Goal: Task Accomplishment & Management: Manage account settings

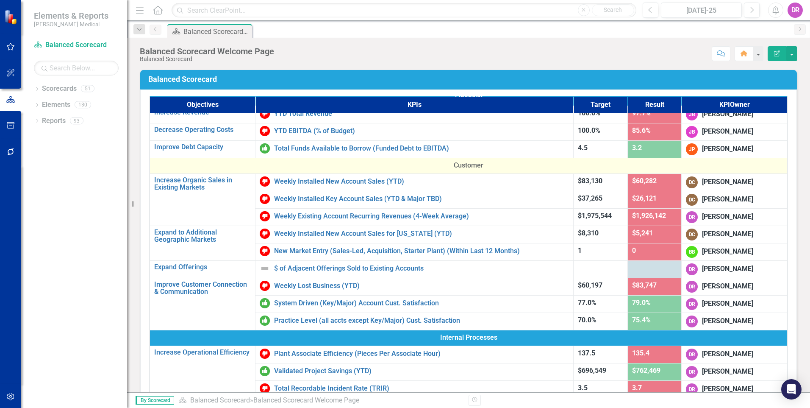
scroll to position [42, 0]
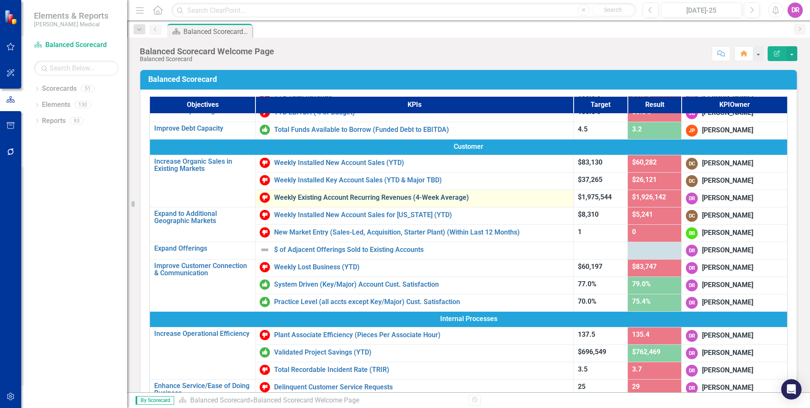
click at [314, 195] on link "Weekly Existing Account Recurring Revenues (4-Week Average)" at bounding box center [421, 198] width 295 height 8
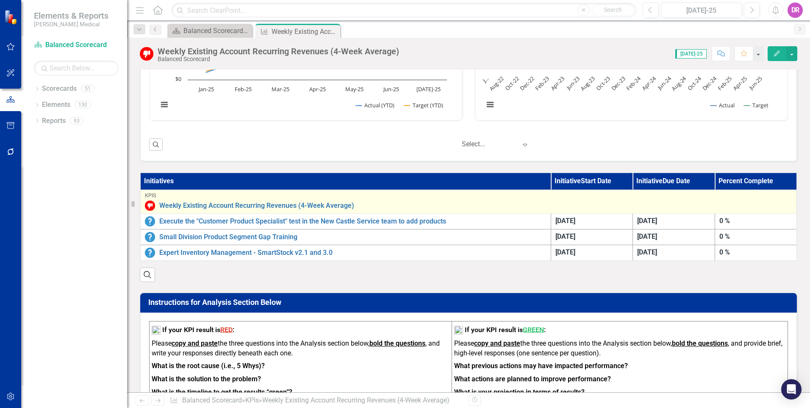
scroll to position [381, 0]
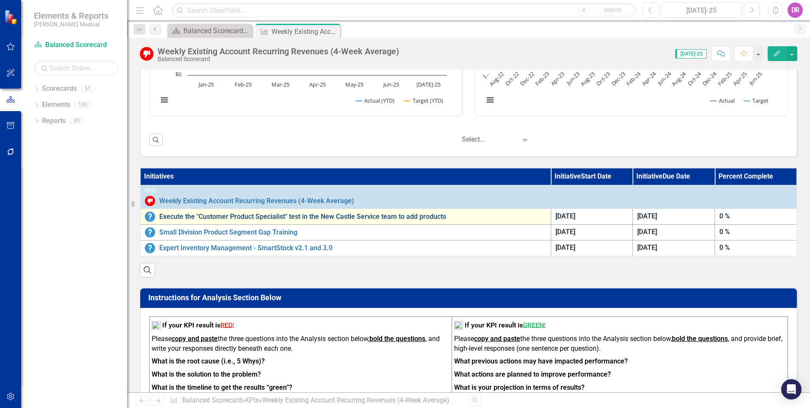
click at [257, 218] on link "Execute the "Customer Product Specialist" test in the New Castle Service team t…" at bounding box center [352, 217] width 387 height 8
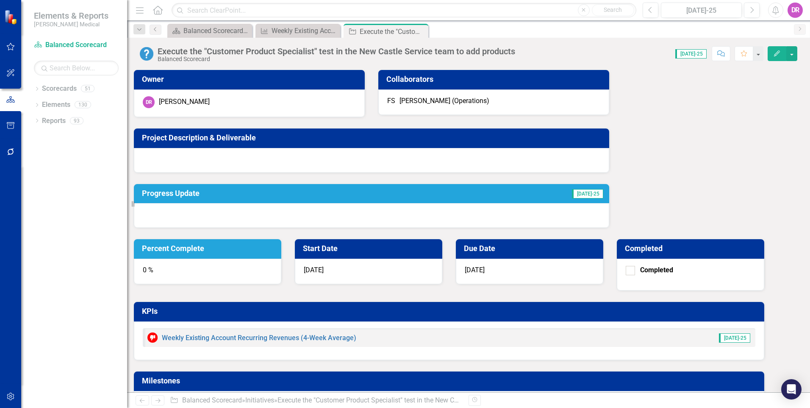
click at [281, 258] on div "0 %" at bounding box center [207, 270] width 147 height 25
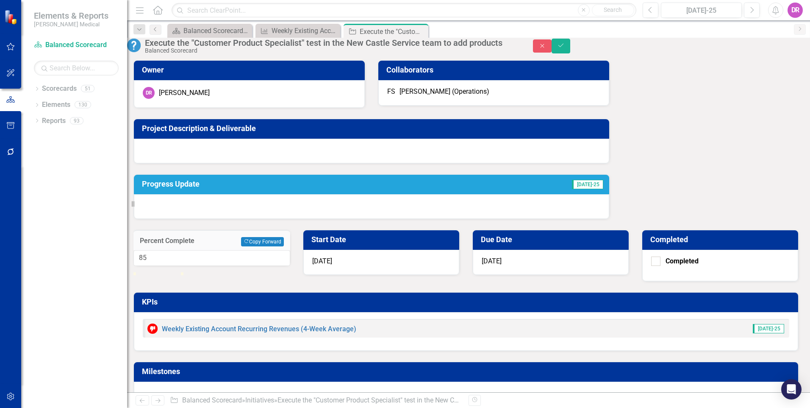
drag, startPoint x: 489, startPoint y: 137, endPoint x: 529, endPoint y: 138, distance: 39.8
click at [174, 272] on div at bounding box center [174, 272] width 0 height 0
click at [576, 219] on div "Percent Complete Copy Forward Copy Forward 85 Start Date 5/12/25 Due Date 2/15/…" at bounding box center [466, 312] width 678 height 187
click at [284, 237] on button "Copy Forward Copy Forward" at bounding box center [262, 241] width 43 height 9
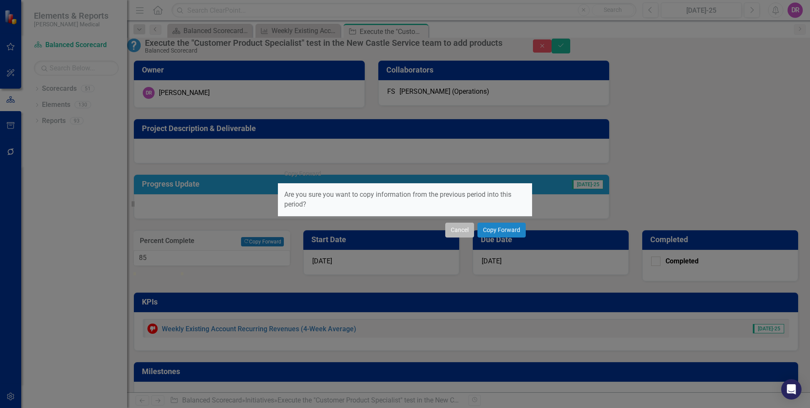
click at [455, 225] on button "Cancel" at bounding box center [459, 229] width 29 height 15
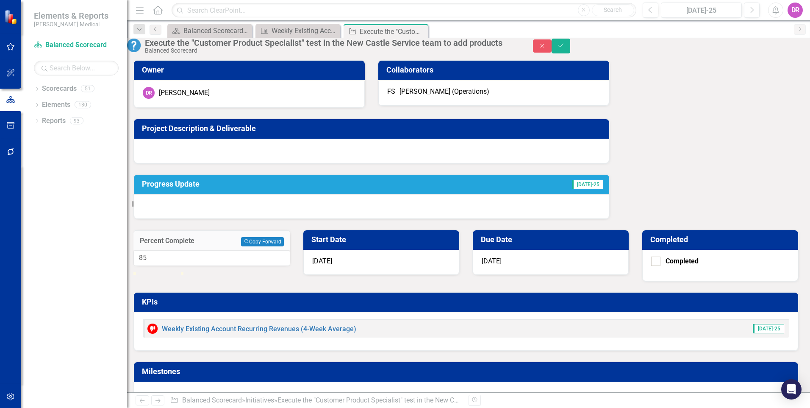
click at [422, 258] on div "Owner DR David Rainbow Collaborators FS Frank Soderberg (Operations) Project De…" at bounding box center [468, 228] width 670 height 357
click at [590, 219] on div "Percent Complete Copy Forward Copy Forward 85 Start Date 5/12/25 Due Date 2/15/…" at bounding box center [466, 312] width 678 height 187
click at [189, 133] on h3 "Project Description & Deliverable" at bounding box center [373, 128] width 462 height 8
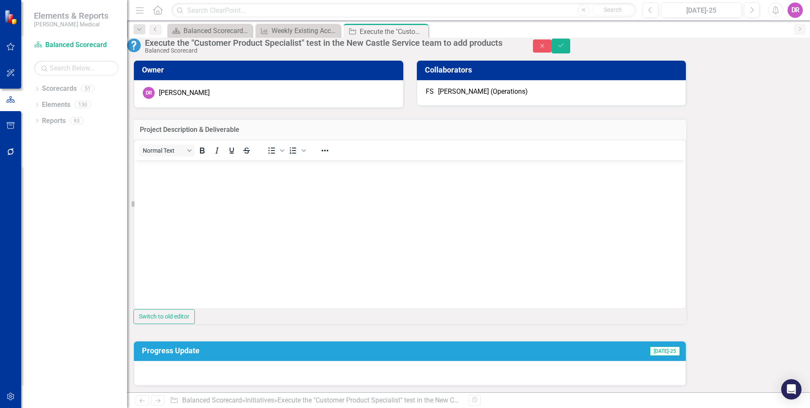
click at [284, 403] on button "Copy Forward Copy Forward" at bounding box center [262, 407] width 43 height 9
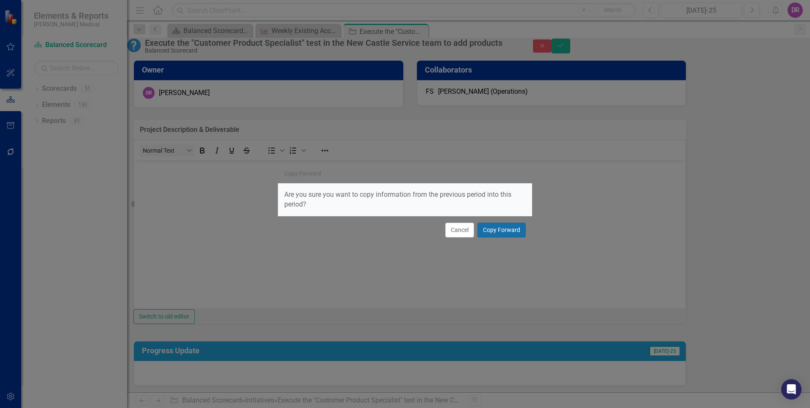
click at [509, 226] on button "Copy Forward" at bounding box center [502, 229] width 48 height 15
type input "95"
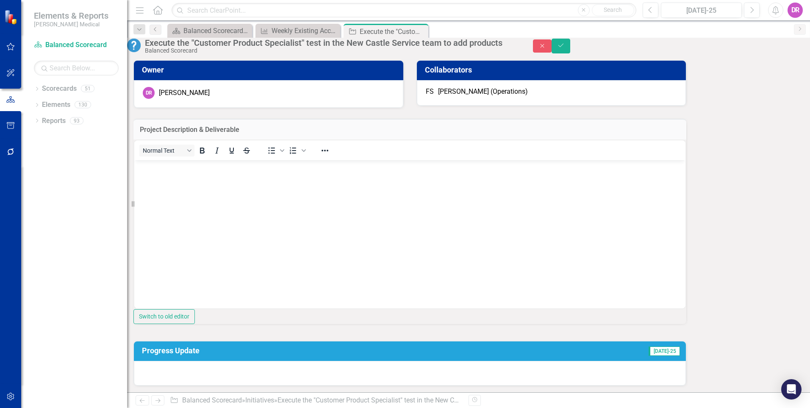
click at [272, 169] on p "Rich Text Area. Press ALT-0 for help." at bounding box center [409, 167] width 547 height 10
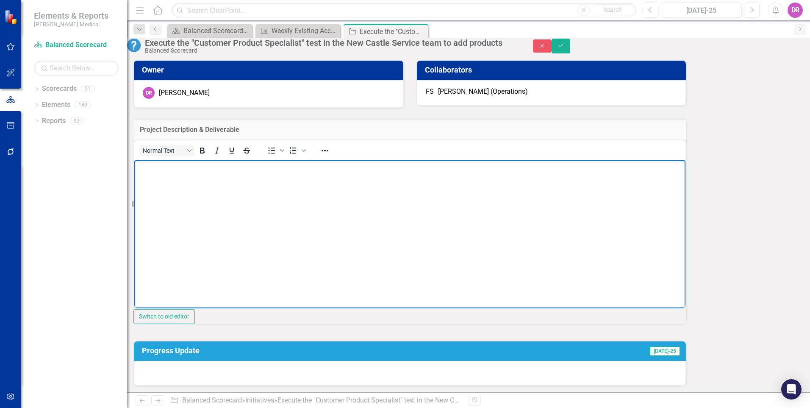
click at [161, 172] on body "Rich Text Area. Press ALT-0 for help." at bounding box center [409, 223] width 551 height 127
click at [208, 171] on p "Rich Text Area. Press ALT-0 for help." at bounding box center [409, 167] width 547 height 10
click at [149, 213] on div "Normal Text To open the popup, press Shift+Enter To open the popup, press Shift…" at bounding box center [409, 224] width 553 height 170
click at [138, 189] on p "Rich Text Area. Press ALT-0 for help." at bounding box center [409, 184] width 547 height 10
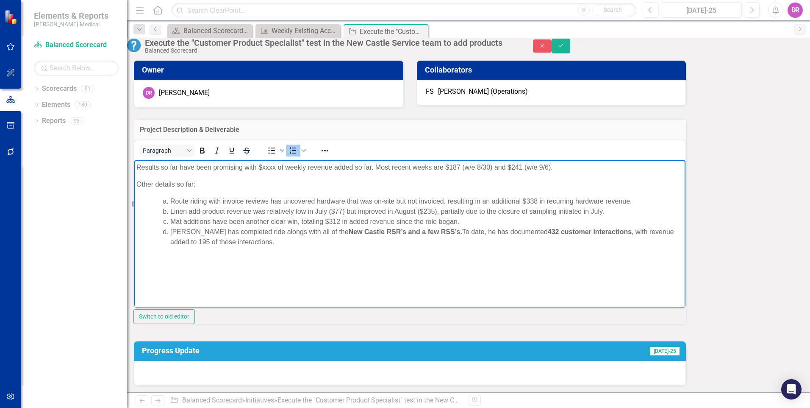
click at [211, 200] on body "Results so far have been promising with $xxxx of weekly revenue added so far. M…" at bounding box center [409, 223] width 551 height 127
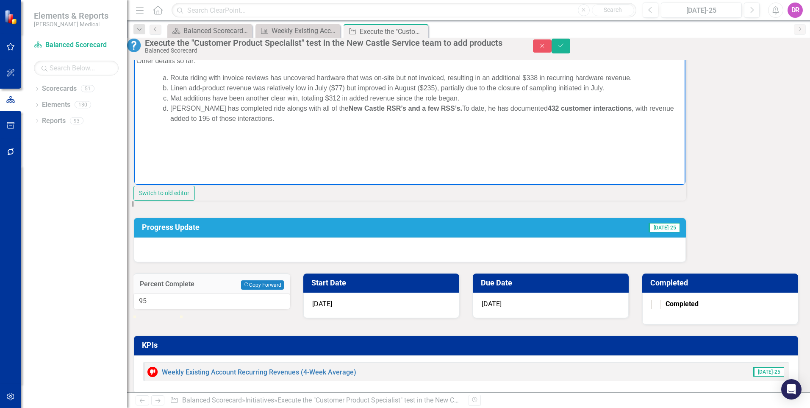
click at [262, 123] on li "Zach has completed ride alongs with all of the New Castle RSR’s and a few RSS’s…" at bounding box center [426, 113] width 513 height 20
click at [164, 157] on p "Rich Text Area. Press ALT-0 for help." at bounding box center [409, 152] width 547 height 10
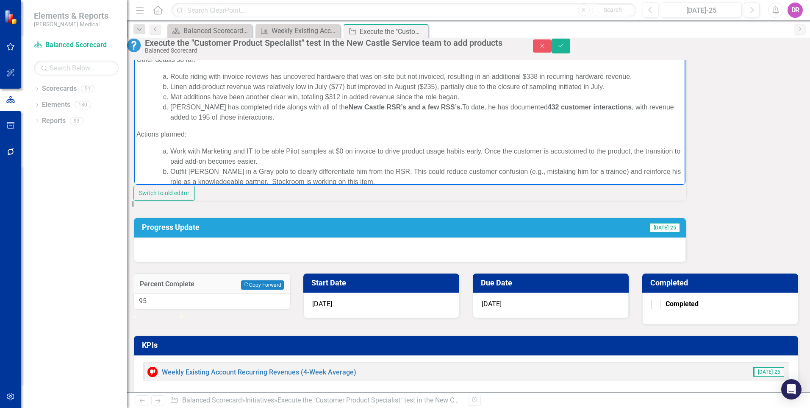
scroll to position [0, 0]
click at [365, 111] on strong "New Castle RSR’s and a few RSS’s." at bounding box center [406, 107] width 114 height 7
click at [415, 111] on strong "New Castle RSRs and a few RSS’s." at bounding box center [405, 107] width 112 height 7
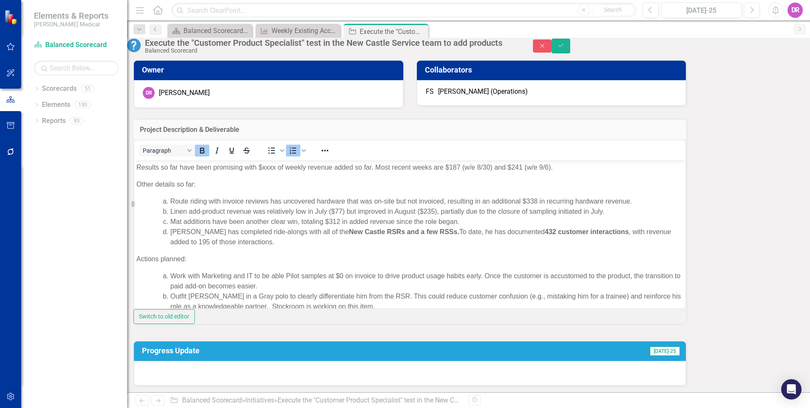
type input "90"
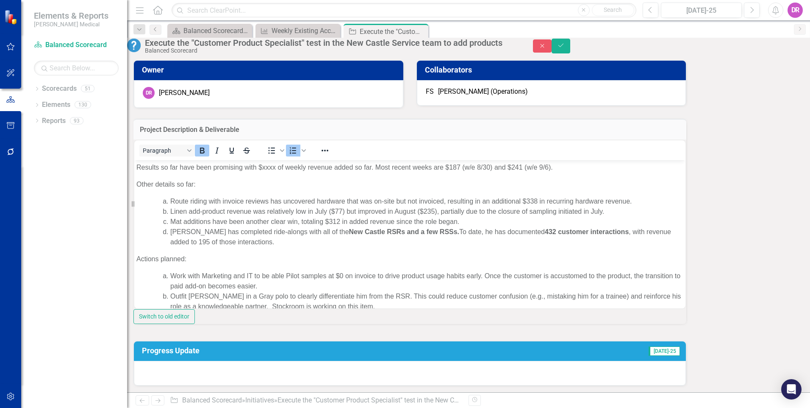
click at [564, 47] on icon "submit" at bounding box center [561, 45] width 5 height 3
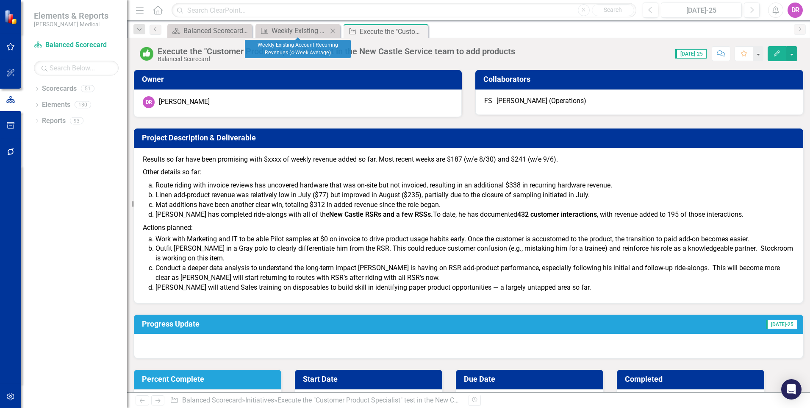
click at [296, 25] on div "KPI Weekly Existing Account Recurring Revenues (4-Week Average) Close" at bounding box center [298, 31] width 85 height 14
click at [295, 28] on div "Weekly Existing Account Recurring Revenues (4-Week Average)" at bounding box center [300, 30] width 56 height 11
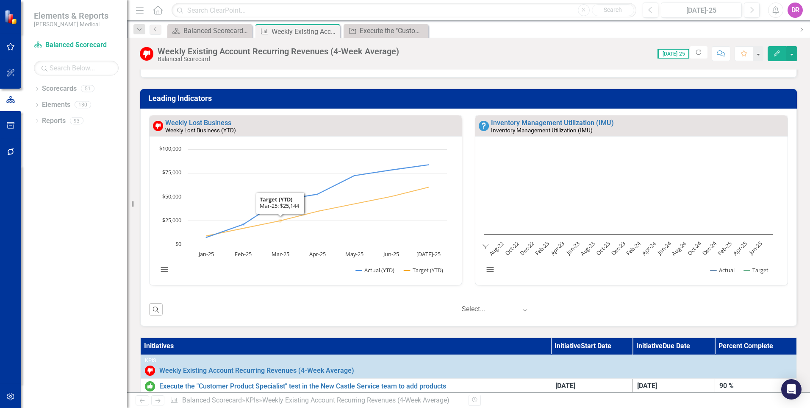
scroll to position [381, 0]
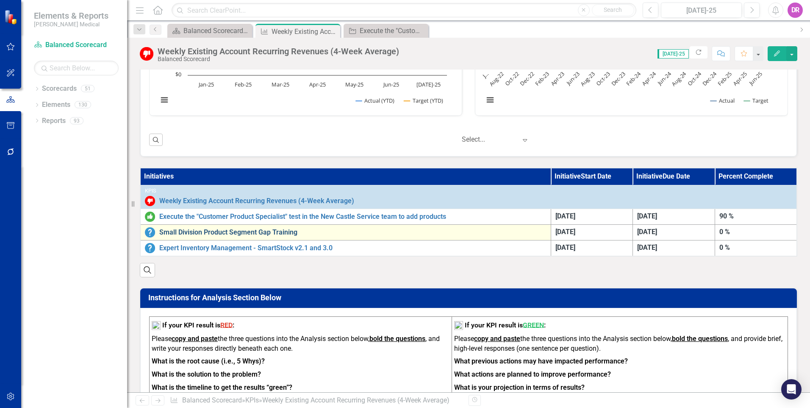
click at [247, 232] on link "Small Division Product Segment Gap Training" at bounding box center [352, 232] width 387 height 8
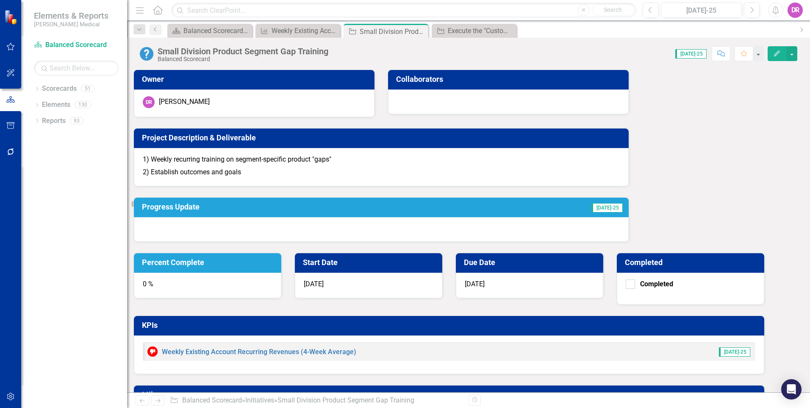
click at [247, 232] on div at bounding box center [381, 229] width 495 height 25
click at [246, 232] on div at bounding box center [381, 229] width 495 height 25
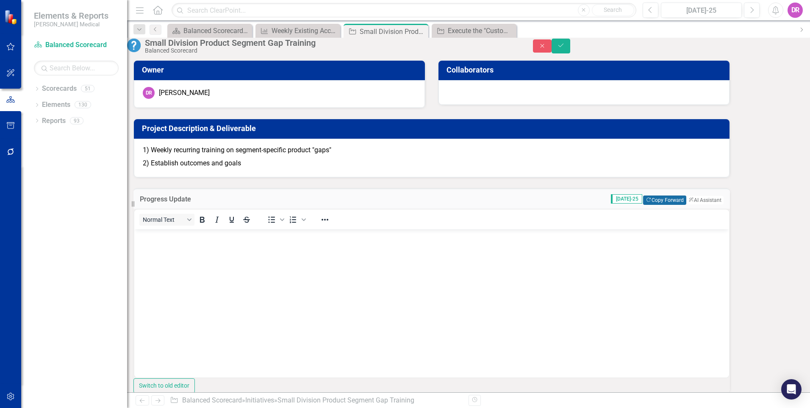
click at [643, 205] on button "Copy Forward Copy Forward" at bounding box center [664, 199] width 43 height 9
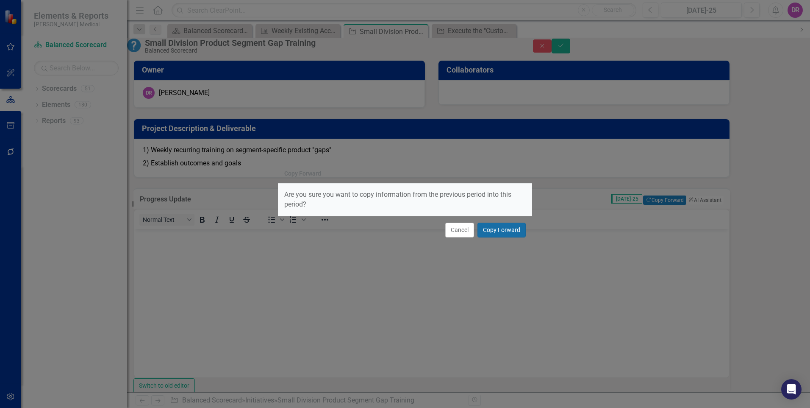
click at [506, 230] on button "Copy Forward" at bounding box center [502, 229] width 48 height 15
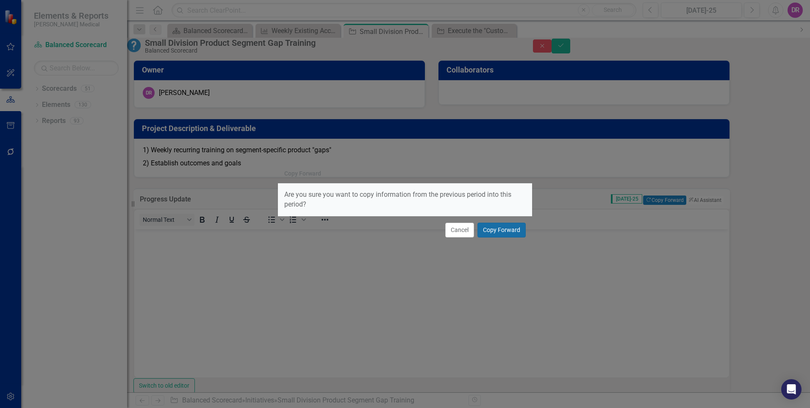
click at [500, 224] on button "Copy Forward" at bounding box center [502, 229] width 48 height 15
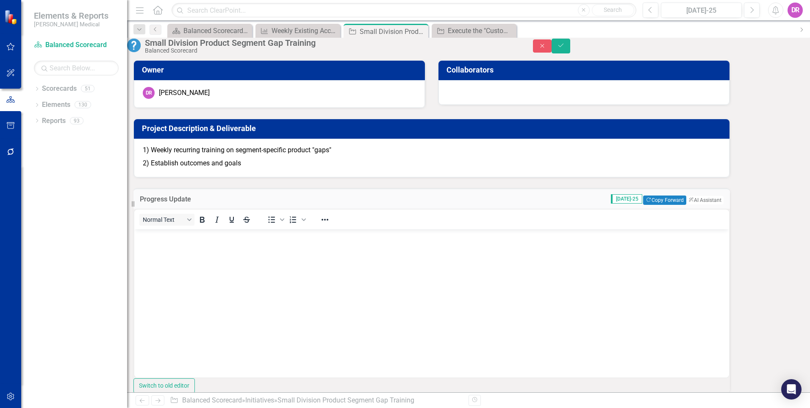
drag, startPoint x: 495, startPoint y: 111, endPoint x: 475, endPoint y: 109, distance: 19.5
type input "80"
click at [195, 239] on p "Rich Text Area. Press ALT-0 for help." at bounding box center [431, 236] width 591 height 10
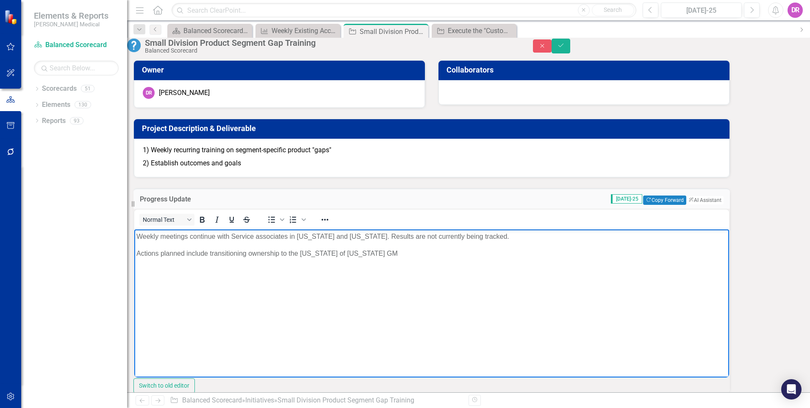
click at [326, 258] on p "Actions planned include transitioning ownership to the Texas of Florida GM" at bounding box center [431, 253] width 591 height 10
click at [372, 258] on p "Actions planned include transitioning ownership to the Texas or Florida GM" at bounding box center [431, 253] width 591 height 10
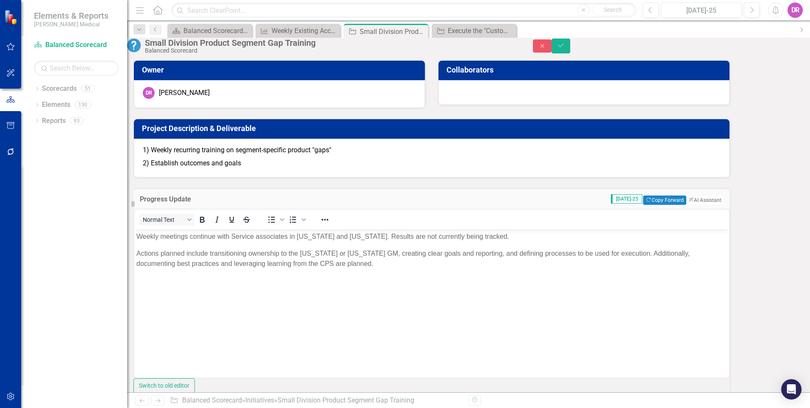
click at [611, 203] on span "[DATE]-25" at bounding box center [626, 198] width 31 height 9
click at [565, 47] on icon "Save" at bounding box center [561, 45] width 8 height 6
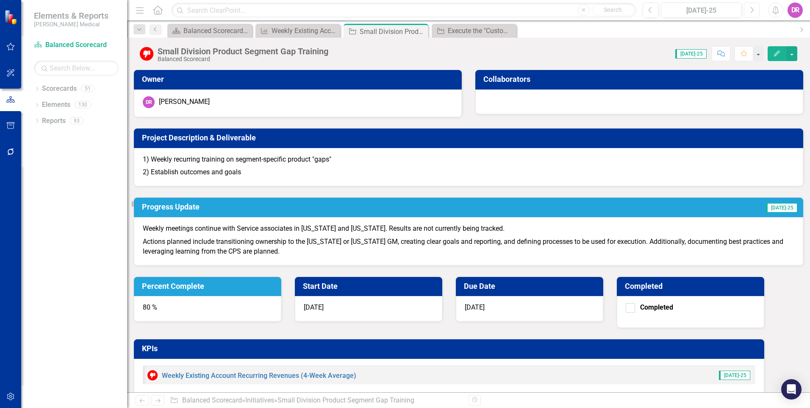
click at [752, 11] on icon "Next" at bounding box center [752, 10] width 5 height 8
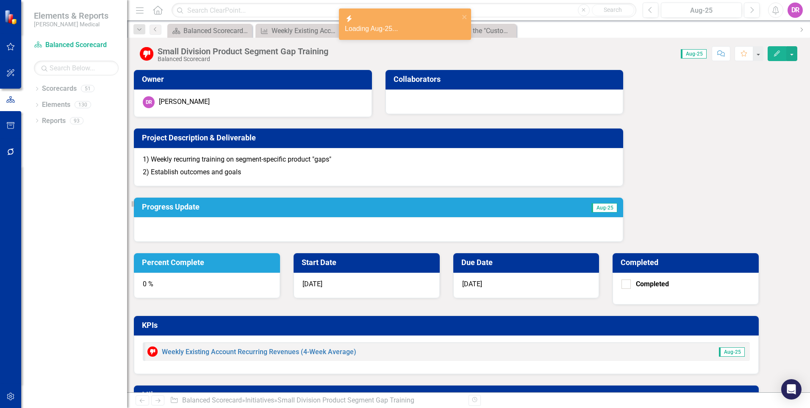
click at [289, 230] on div at bounding box center [378, 229] width 489 height 25
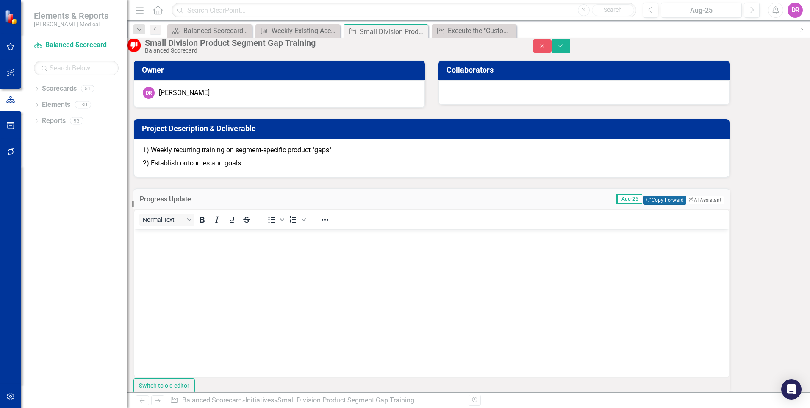
click at [643, 205] on button "Copy Forward Copy Forward" at bounding box center [664, 199] width 43 height 9
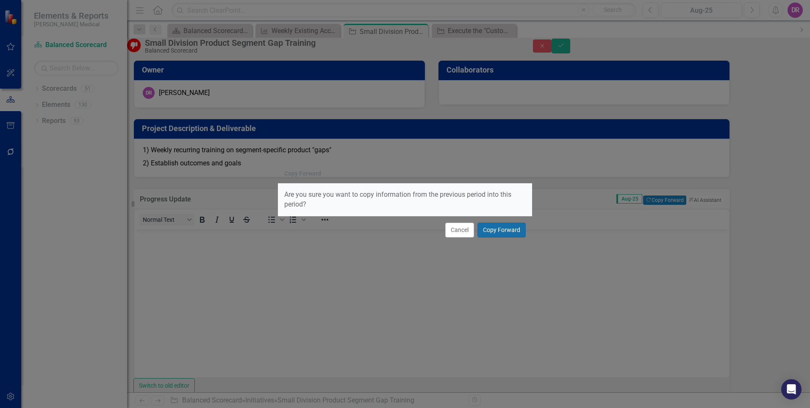
click at [495, 232] on button "Copy Forward" at bounding box center [502, 229] width 48 height 15
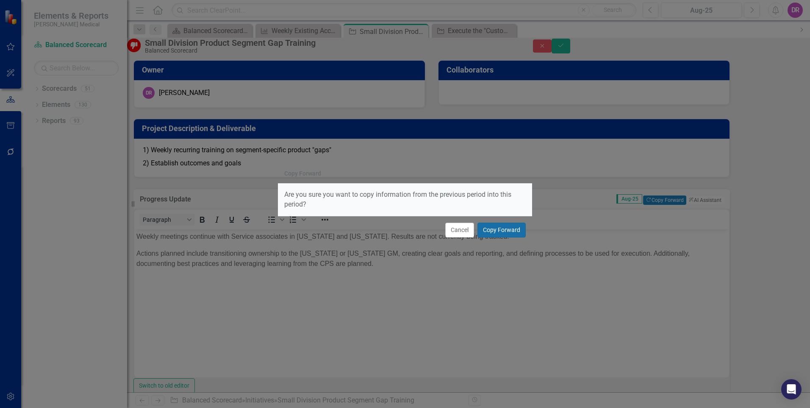
click at [492, 228] on button "Copy Forward" at bounding box center [502, 229] width 48 height 15
type input "80"
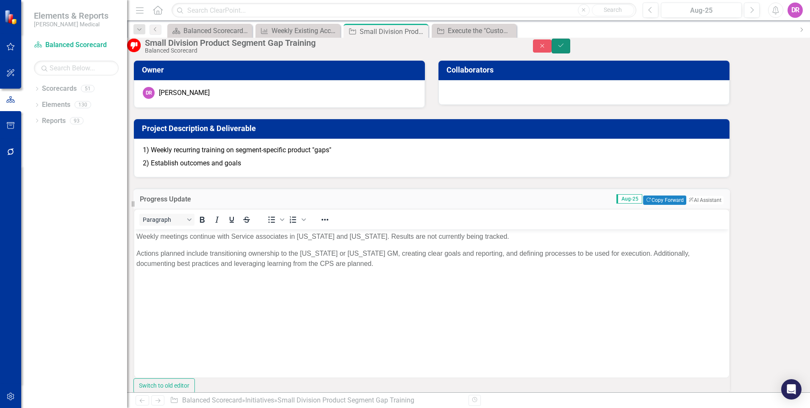
click at [570, 45] on button "Save" at bounding box center [561, 46] width 19 height 15
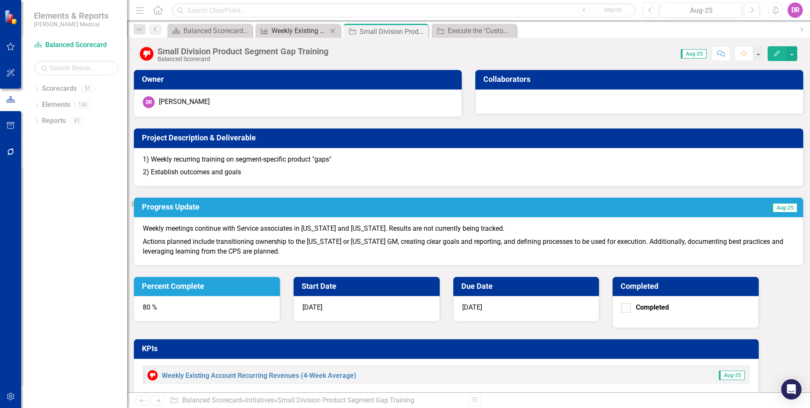
click at [298, 33] on div "Weekly Existing Account Recurring Revenues (4-Week Average)" at bounding box center [300, 30] width 56 height 11
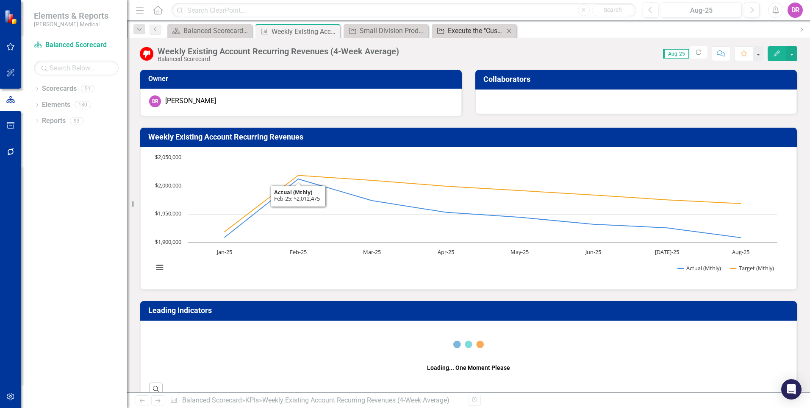
click at [470, 33] on div "Execute the "Customer Product Specialist" test in the New Castle Service team t…" at bounding box center [476, 30] width 56 height 11
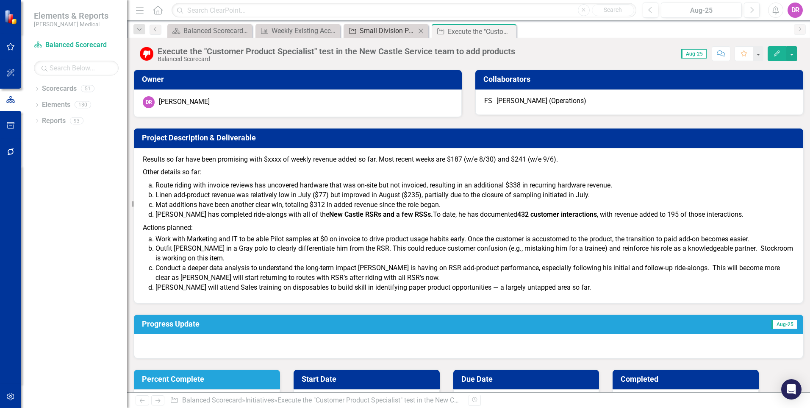
click at [386, 26] on div "Small Division Product Segment Gap Training" at bounding box center [388, 30] width 56 height 11
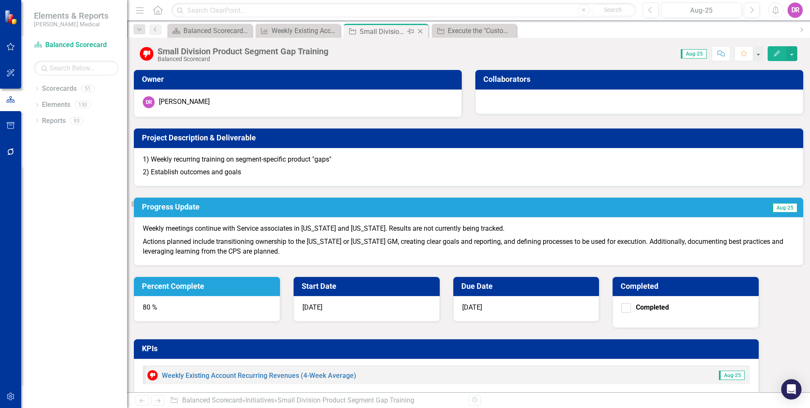
click at [423, 33] on icon "Close" at bounding box center [420, 31] width 8 height 7
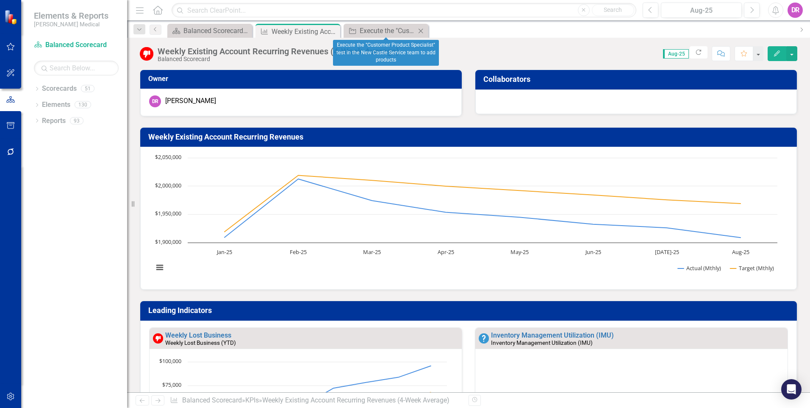
click at [421, 32] on icon "Close" at bounding box center [421, 31] width 8 height 7
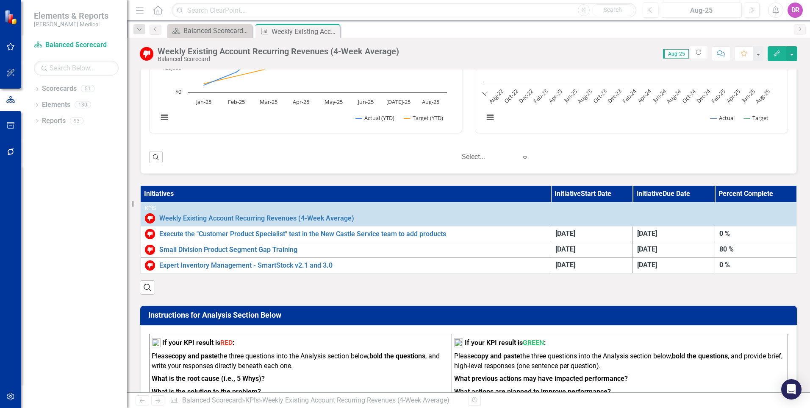
scroll to position [381, 0]
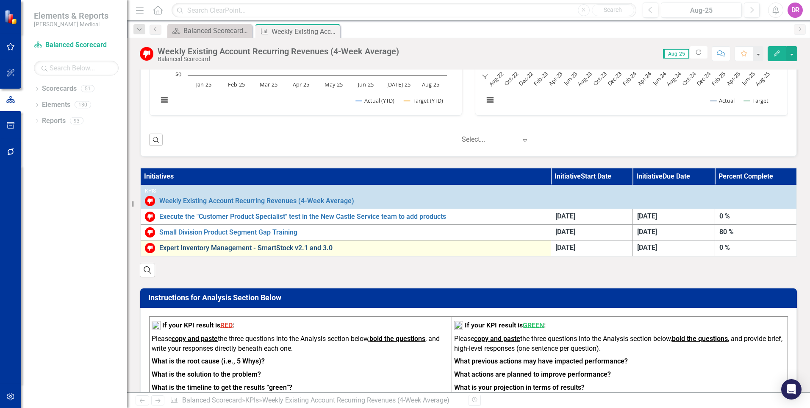
click at [248, 247] on link "Expert Inventory Management - SmartStock v2.1 and 3.0" at bounding box center [352, 248] width 387 height 8
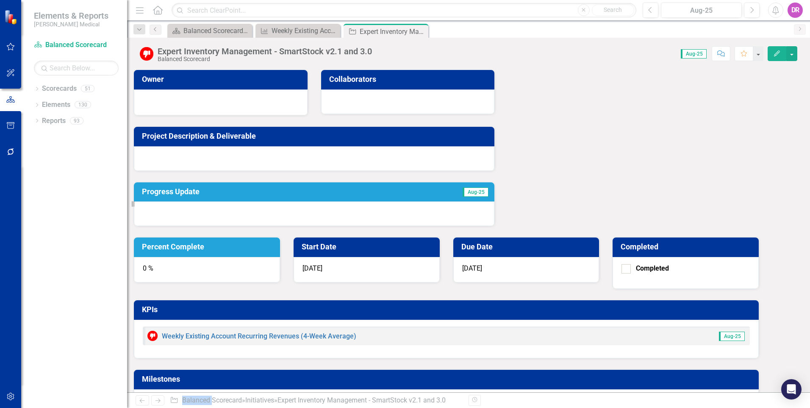
click at [362, 217] on div at bounding box center [314, 213] width 361 height 25
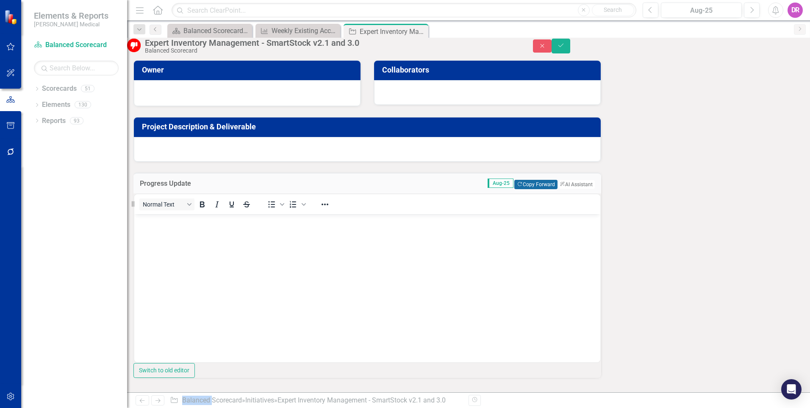
click at [514, 189] on button "Copy Forward Copy Forward" at bounding box center [535, 184] width 43 height 9
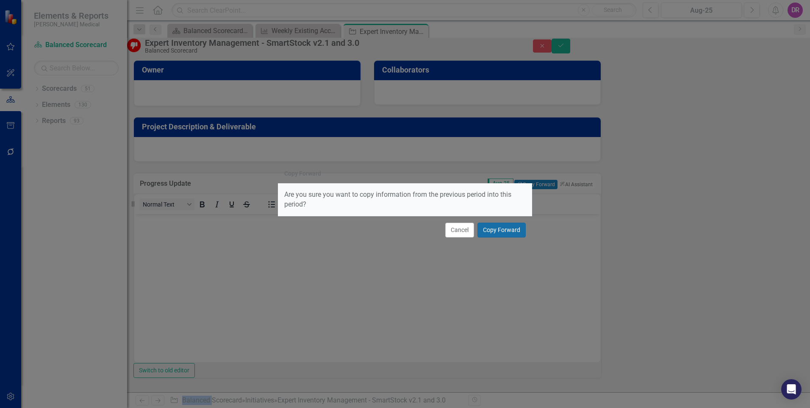
click at [497, 227] on button "Copy Forward" at bounding box center [502, 229] width 48 height 15
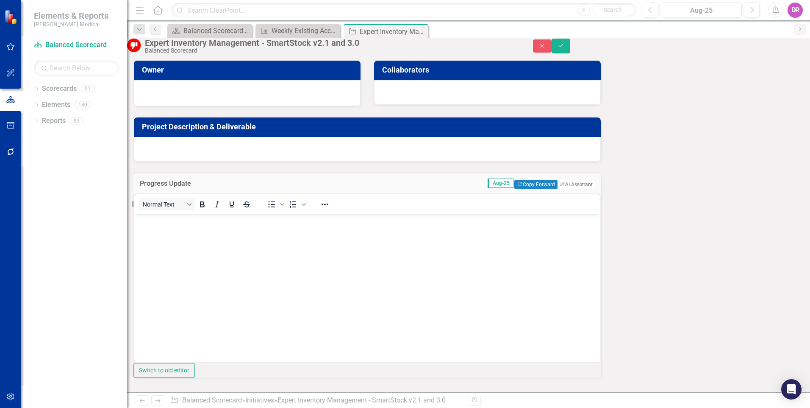
type input "85"
drag, startPoint x: 481, startPoint y: 137, endPoint x: 521, endPoint y: 138, distance: 39.4
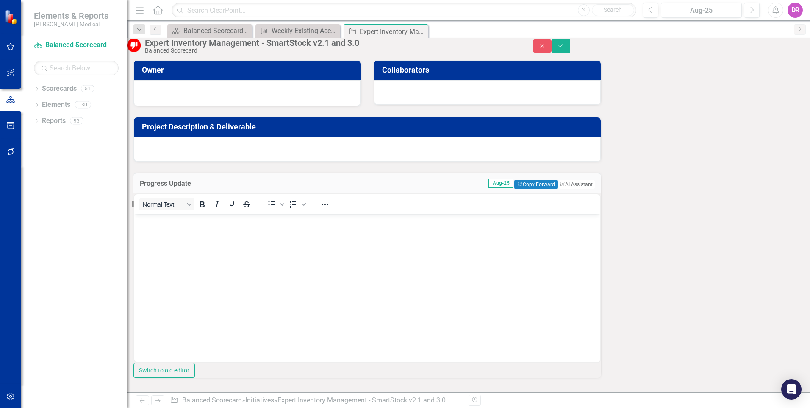
click at [516, 292] on div "Owner Collaborators Project Description & Deliverable Progress Update Aug-25 Co…" at bounding box center [468, 310] width 670 height 521
click at [176, 227] on body "Rich Text Area. Press ALT-0 for help." at bounding box center [367, 277] width 466 height 127
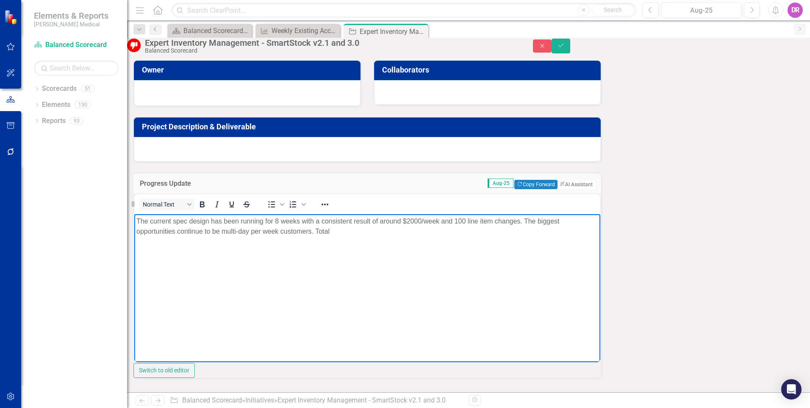
click at [214, 236] on p "The current spec design has been running for 8 weeks with a consistent result o…" at bounding box center [367, 226] width 462 height 20
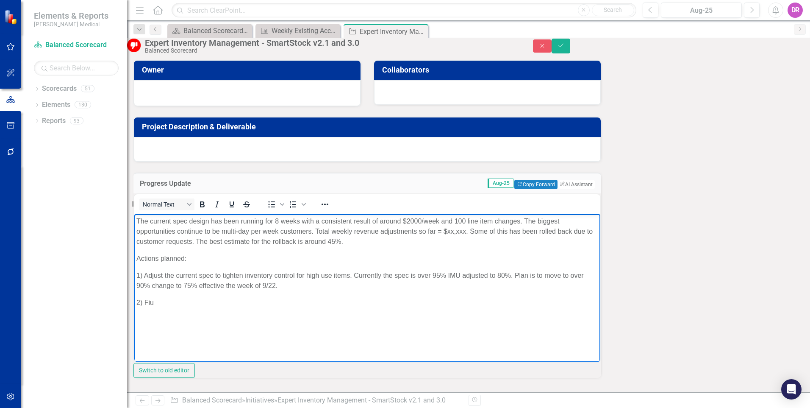
click at [161, 307] on p "2) Fiu" at bounding box center [367, 302] width 462 height 10
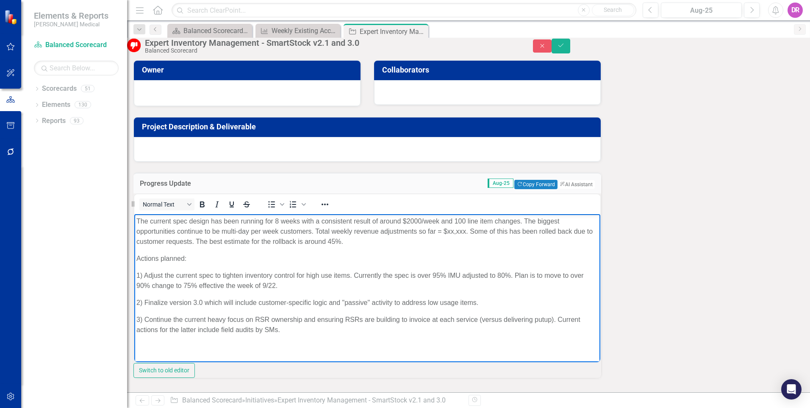
click at [206, 240] on p "The current spec design has been running for 8 weeks with a consistent result o…" at bounding box center [367, 231] width 462 height 31
click at [195, 241] on p "The current spec design has been running for 8 weeks with a consistent result o…" at bounding box center [367, 231] width 462 height 31
click at [406, 241] on p "The current spec design has been running for 8 weeks with a consistent result o…" at bounding box center [367, 231] width 462 height 31
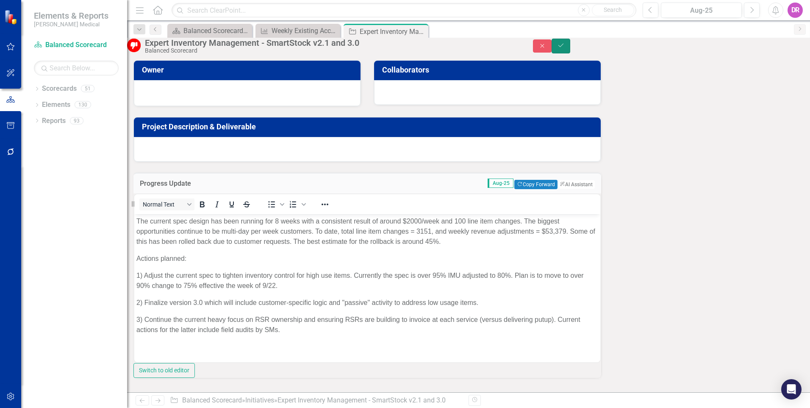
click at [565, 47] on icon "Save" at bounding box center [561, 45] width 8 height 6
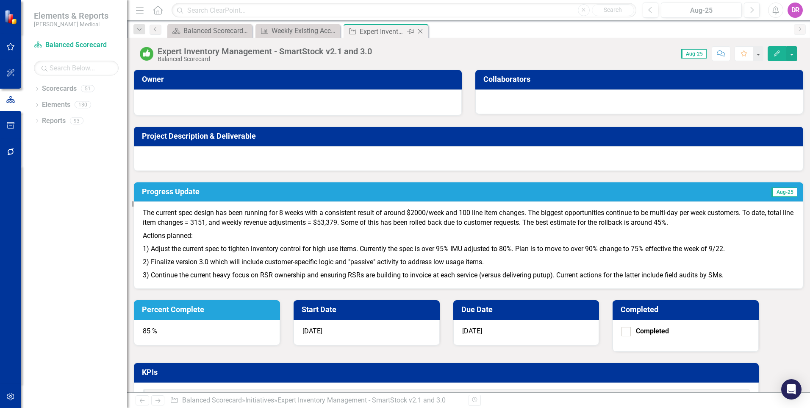
click at [419, 31] on icon "Close" at bounding box center [420, 31] width 8 height 7
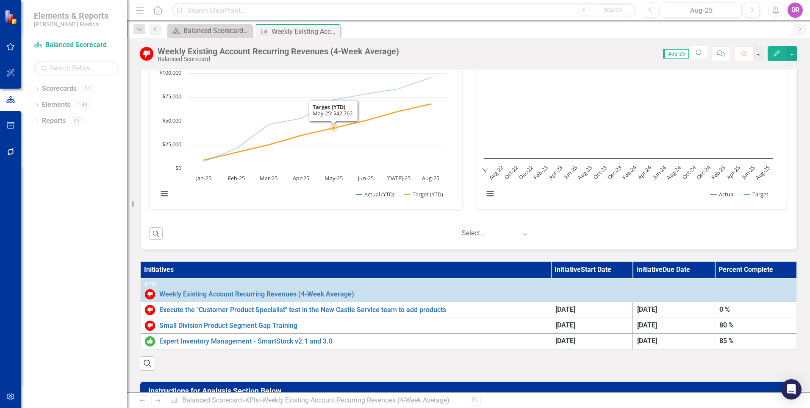
scroll to position [424, 0]
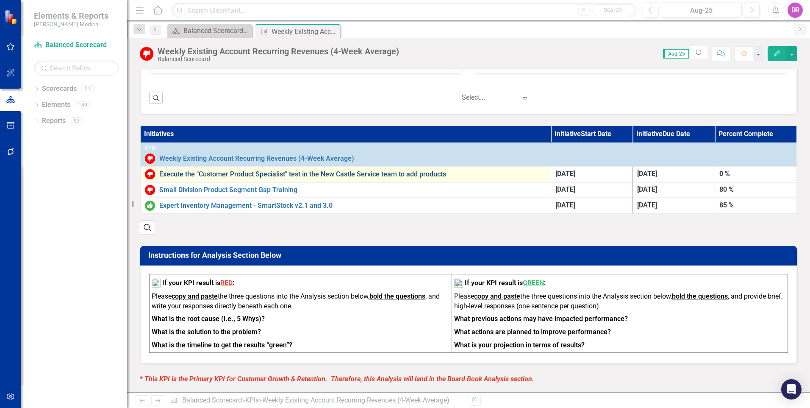
click at [318, 175] on link "Execute the "Customer Product Specialist" test in the New Castle Service team t…" at bounding box center [352, 174] width 387 height 8
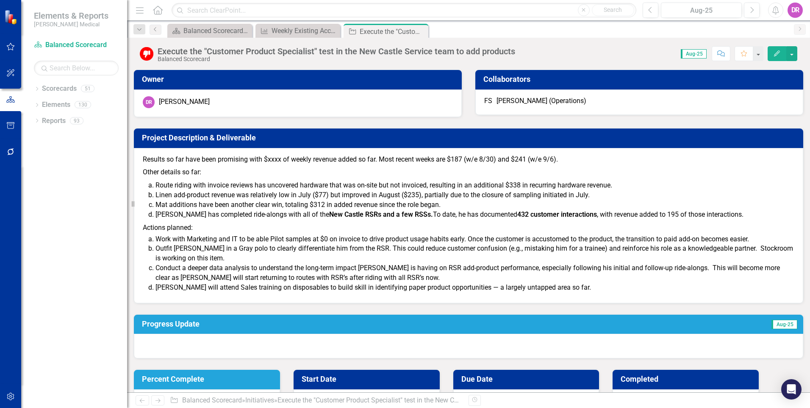
click at [280, 389] on div "0 %" at bounding box center [207, 401] width 146 height 25
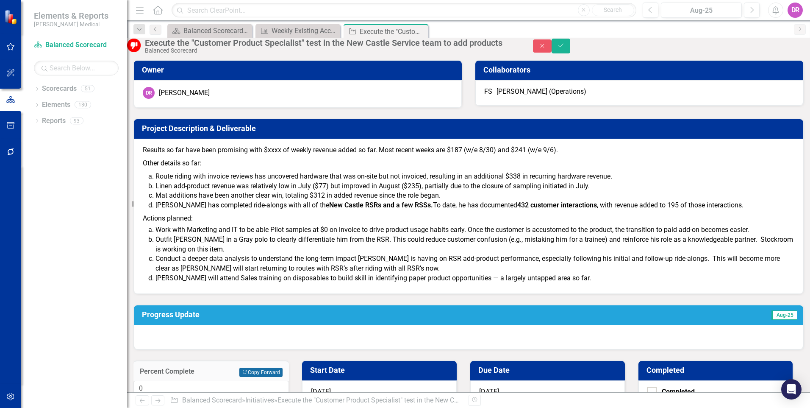
click at [282, 367] on button "Copy Forward Copy Forward" at bounding box center [260, 371] width 43 height 9
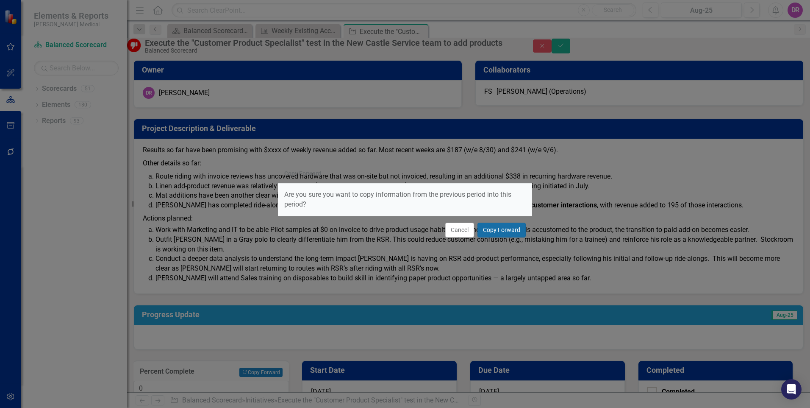
click at [493, 228] on button "Copy Forward" at bounding box center [502, 229] width 48 height 15
type input "90"
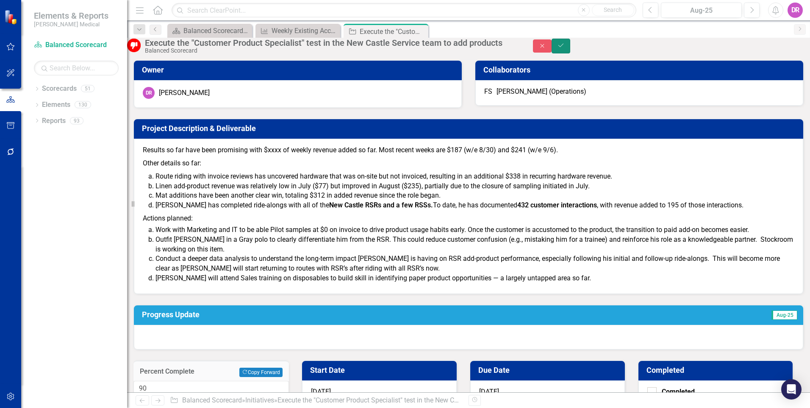
click at [570, 43] on button "Save" at bounding box center [561, 46] width 19 height 15
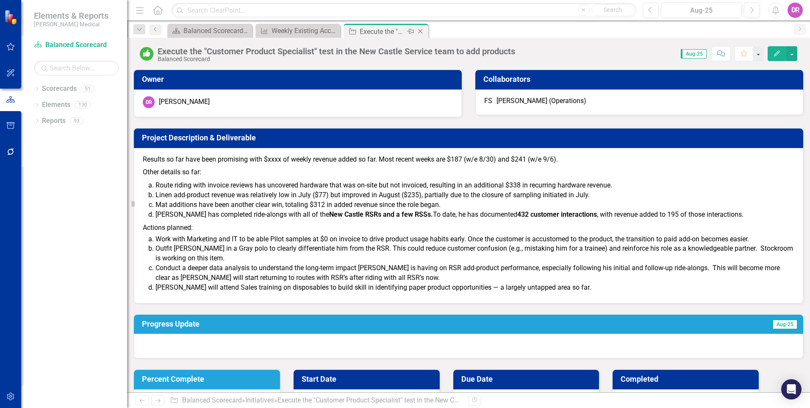
click at [423, 32] on icon "Close" at bounding box center [420, 31] width 8 height 7
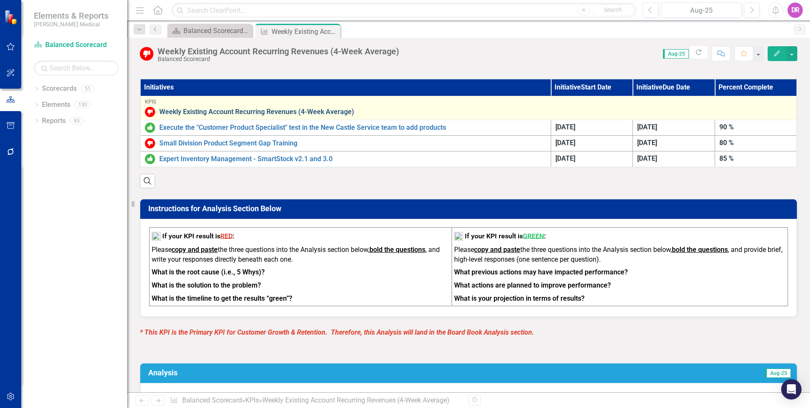
scroll to position [551, 0]
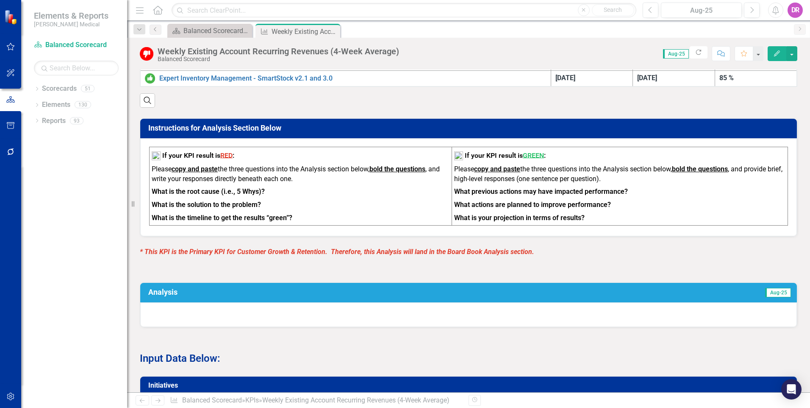
click at [233, 320] on div at bounding box center [468, 314] width 657 height 25
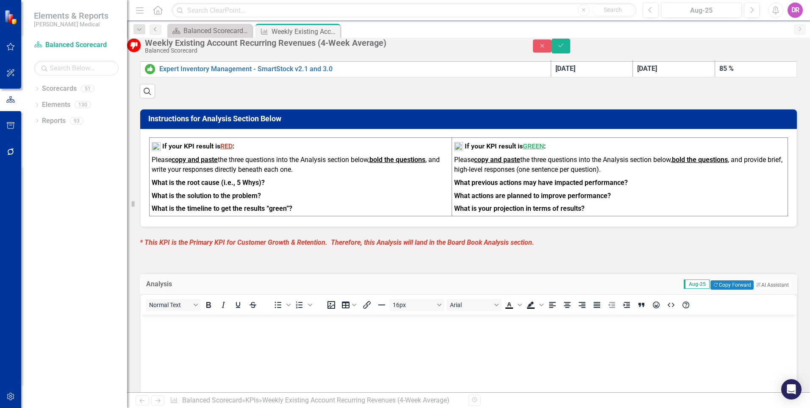
scroll to position [0, 0]
drag, startPoint x: 296, startPoint y: 224, endPoint x: 223, endPoint y: 219, distance: 72.6
click at [224, 214] on p "What is the timeline to get the results “green”?" at bounding box center [301, 207] width 298 height 11
click at [290, 212] on strong "What is the timeline to get the results “green”?" at bounding box center [222, 208] width 141 height 8
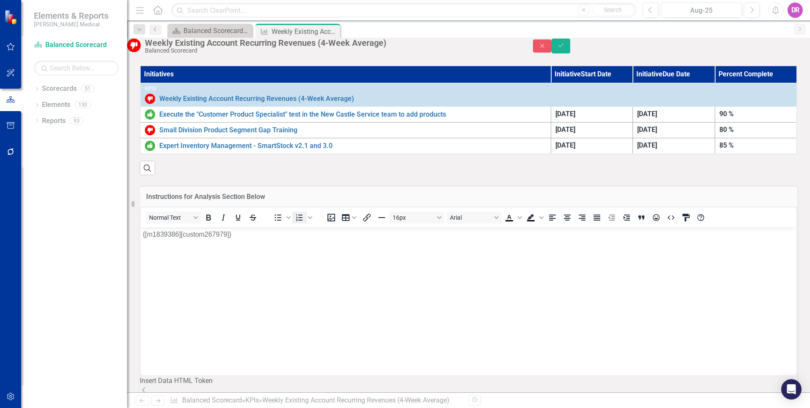
scroll to position [509, 0]
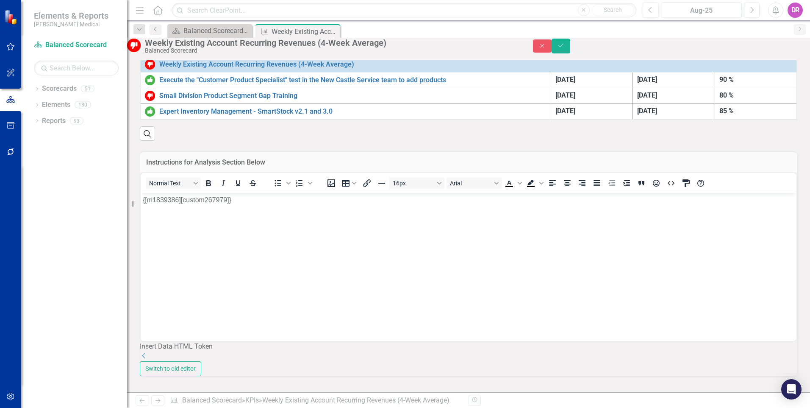
click at [247, 166] on h3 "Instructions for Analysis Section Below" at bounding box center [468, 162] width 645 height 8
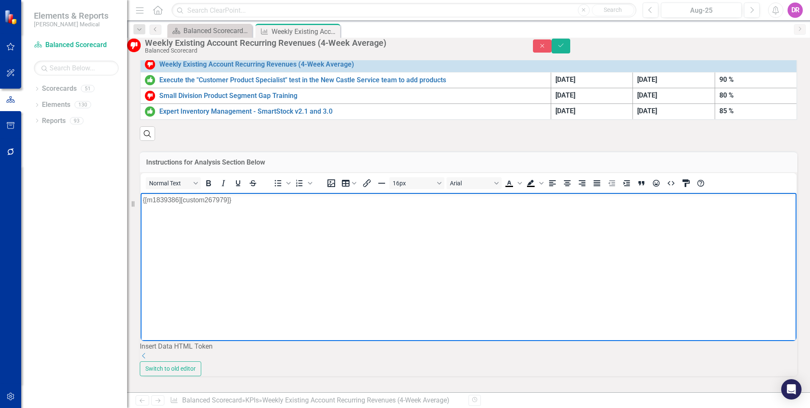
click at [212, 199] on p "{[m1839386][custom267979]}" at bounding box center [469, 200] width 652 height 10
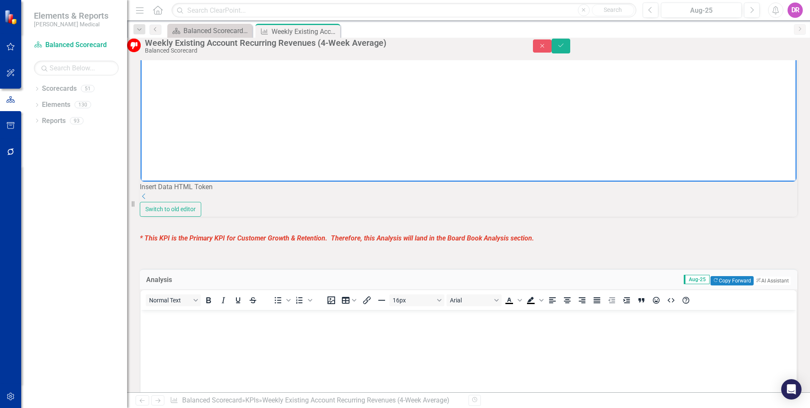
scroll to position [551, 0]
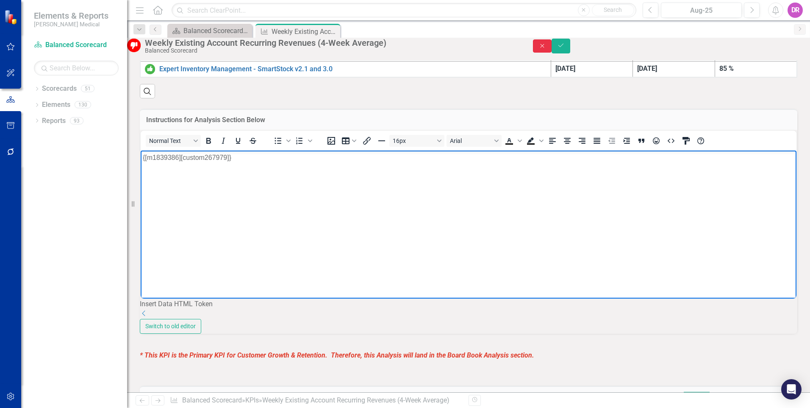
drag, startPoint x: 761, startPoint y: 48, endPoint x: 597, endPoint y: 136, distance: 187.1
click at [546, 48] on icon "Close" at bounding box center [543, 46] width 8 height 6
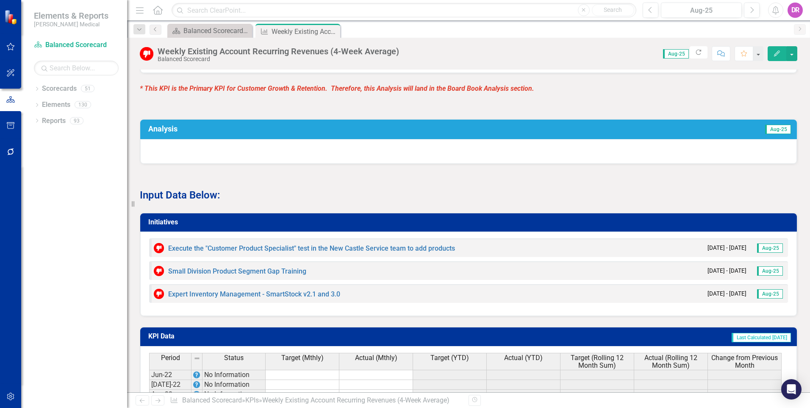
scroll to position [720, 0]
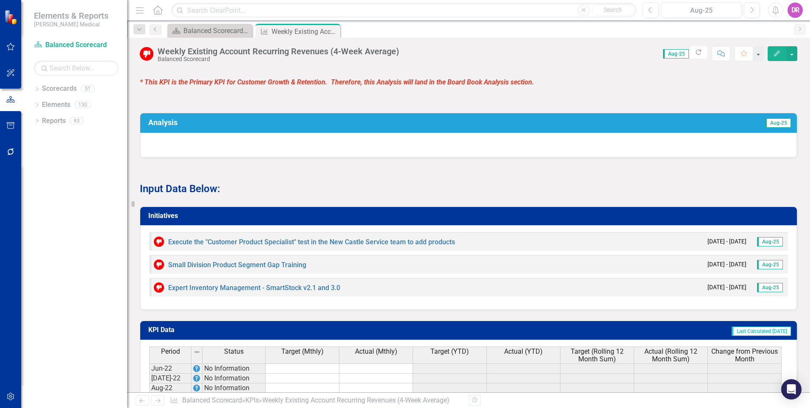
click at [282, 154] on div at bounding box center [468, 145] width 657 height 25
click at [281, 154] on div at bounding box center [468, 145] width 657 height 25
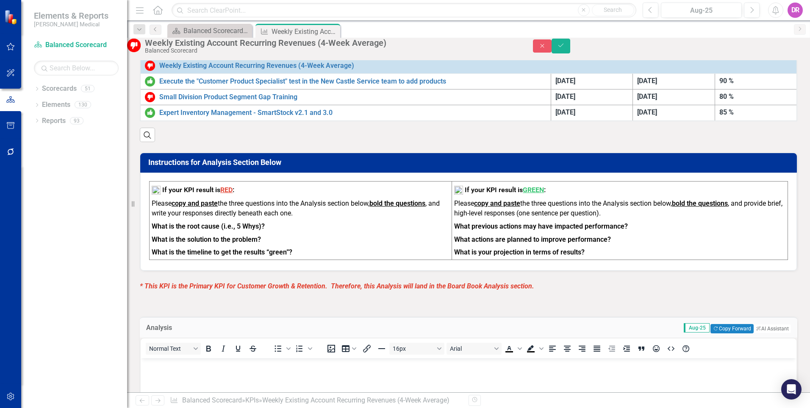
scroll to position [553, 0]
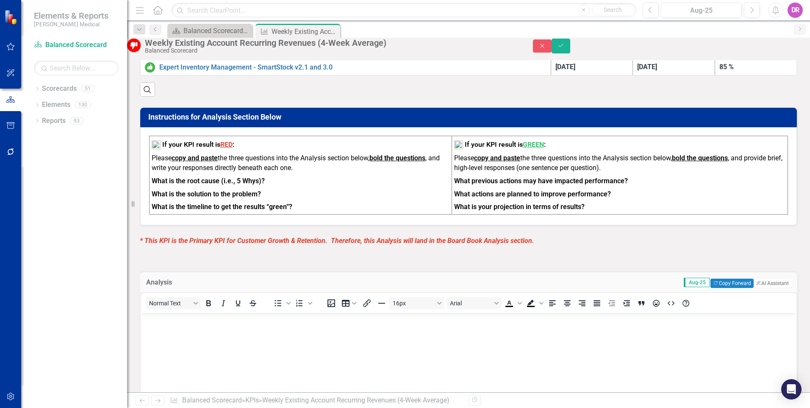
drag, startPoint x: 286, startPoint y: 220, endPoint x: 178, endPoint y: 188, distance: 112.8
click at [179, 188] on td "If your KPI result is RED : Please copy and paste the three questions into the …" at bounding box center [301, 175] width 303 height 78
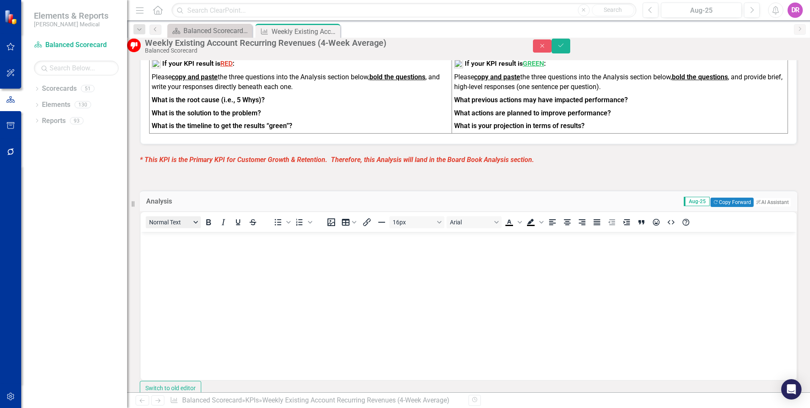
scroll to position [637, 0]
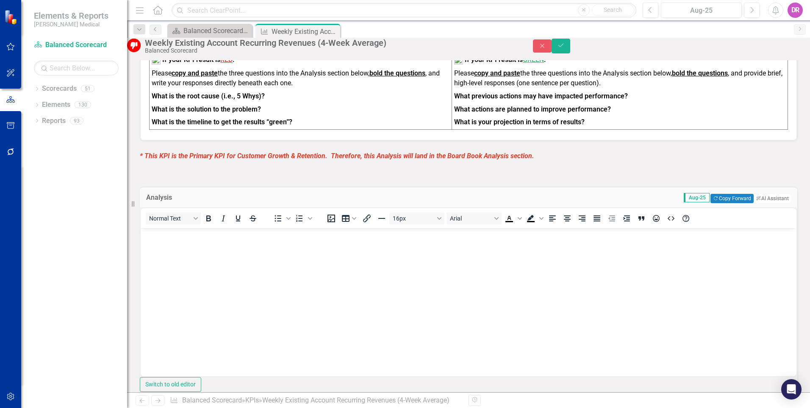
click at [175, 237] on p "Rich Text Area. Press ALT-0 for help." at bounding box center [469, 235] width 652 height 10
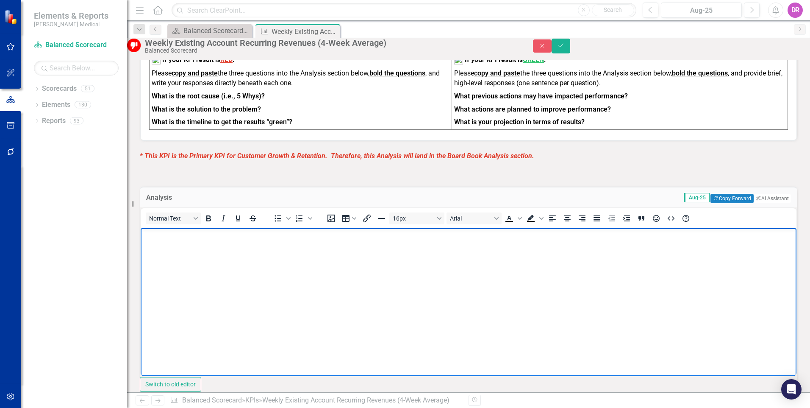
click at [214, 113] on strong "What is the solution to the problem?" at bounding box center [206, 109] width 109 height 8
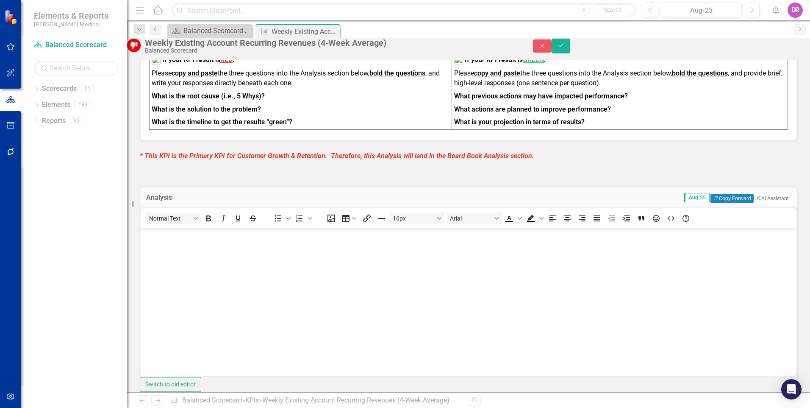
click at [213, 113] on strong "What is the solution to the problem?" at bounding box center [206, 109] width 109 height 8
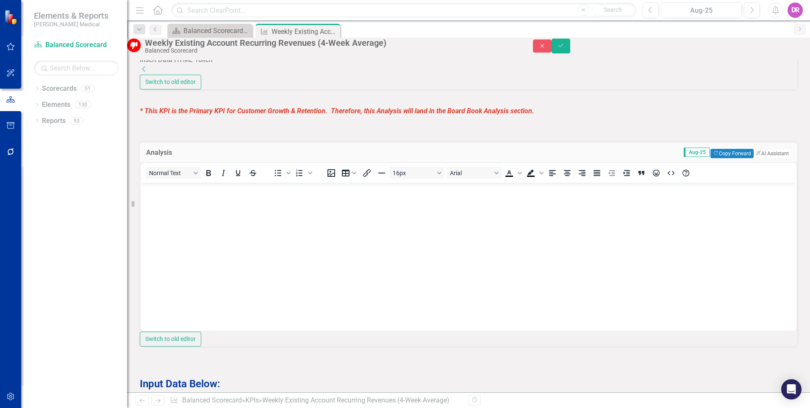
scroll to position [808, 0]
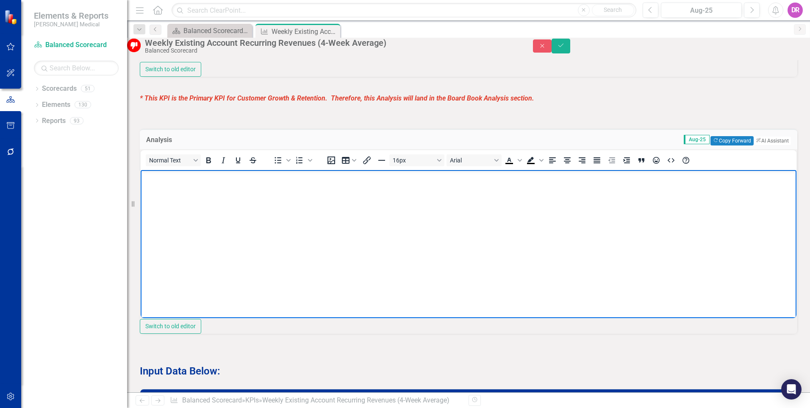
click at [209, 182] on body "Rich Text Area. Press ALT-0 for help." at bounding box center [469, 233] width 656 height 127
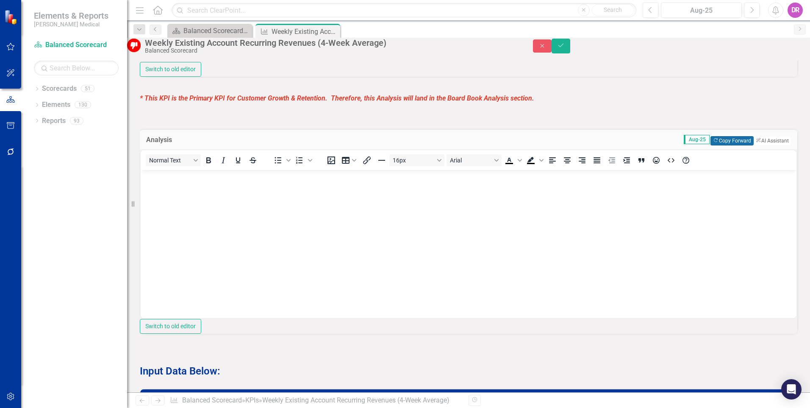
click at [729, 145] on button "Copy Forward Copy Forward" at bounding box center [732, 140] width 43 height 9
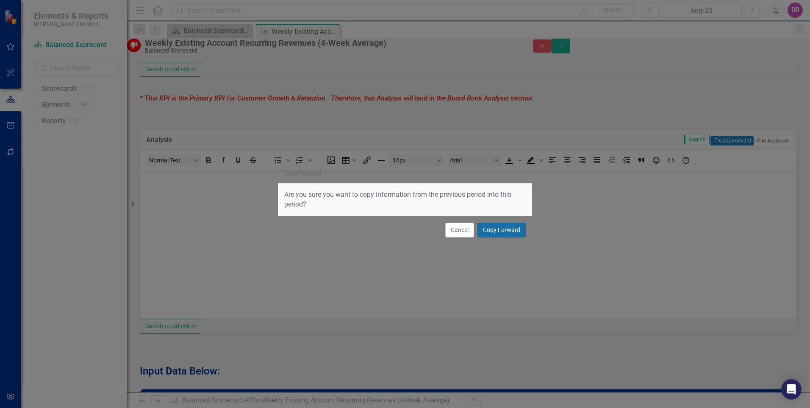
click at [504, 233] on button "Copy Forward" at bounding box center [502, 229] width 48 height 15
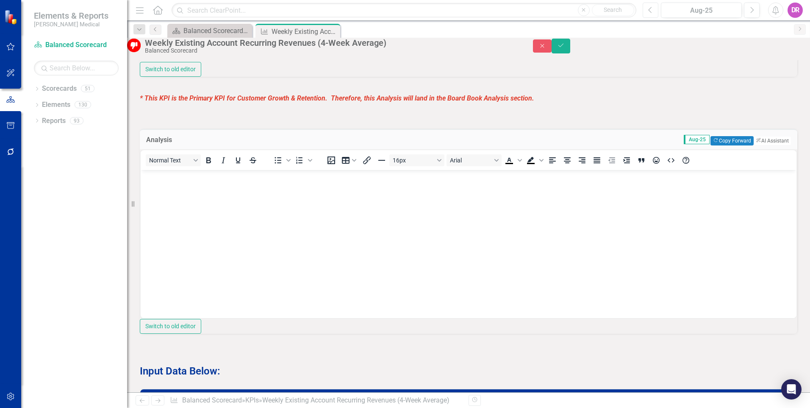
click at [649, 10] on icon "Previous" at bounding box center [650, 10] width 5 height 8
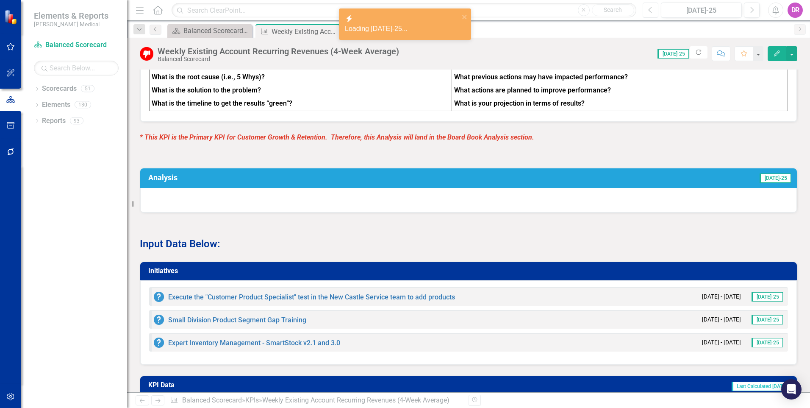
scroll to position [720, 0]
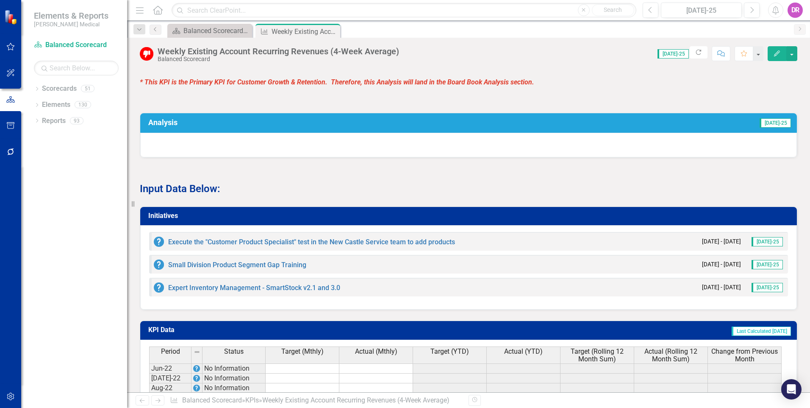
click at [338, 148] on div at bounding box center [468, 145] width 657 height 25
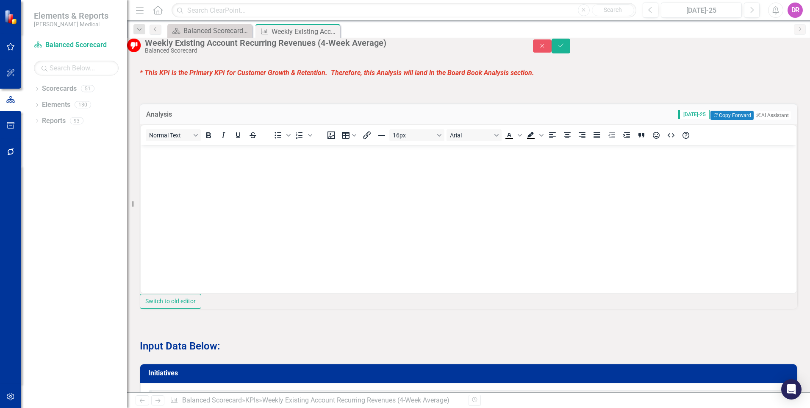
scroll to position [0, 0]
click at [726, 120] on button "Copy Forward Copy Forward" at bounding box center [732, 115] width 43 height 9
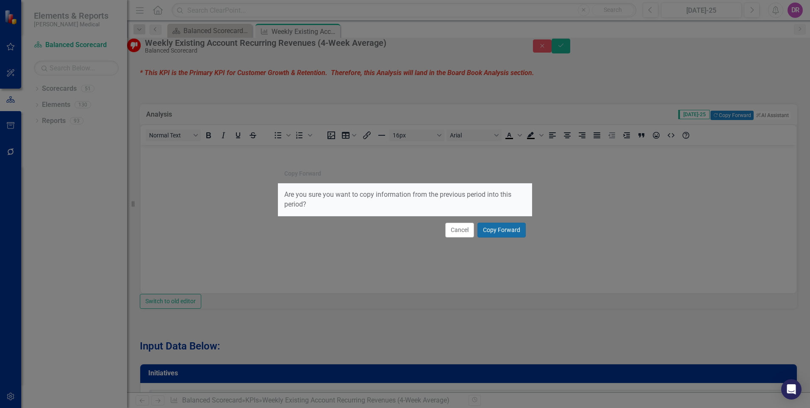
click at [502, 233] on button "Copy Forward" at bounding box center [502, 229] width 48 height 15
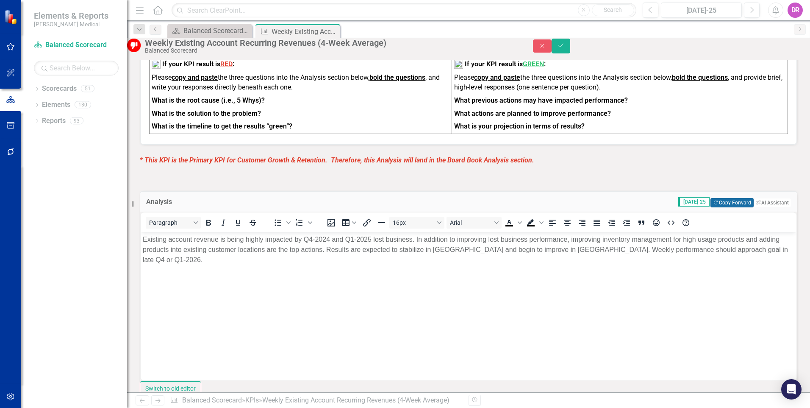
scroll to position [678, 0]
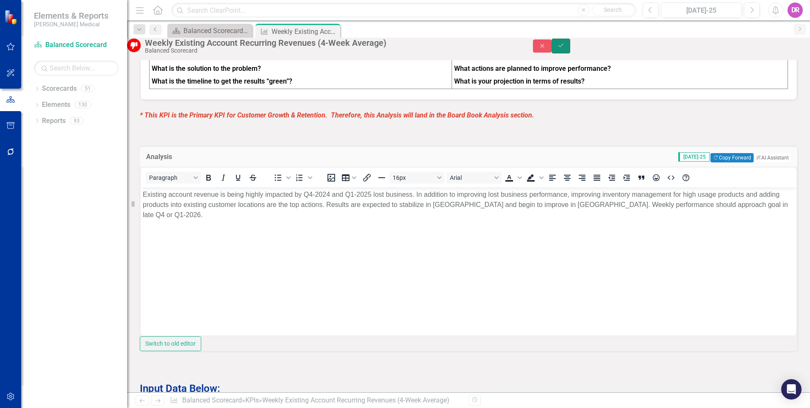
drag, startPoint x: 791, startPoint y: 48, endPoint x: 710, endPoint y: 92, distance: 92.1
click at [565, 48] on icon "Save" at bounding box center [561, 45] width 8 height 6
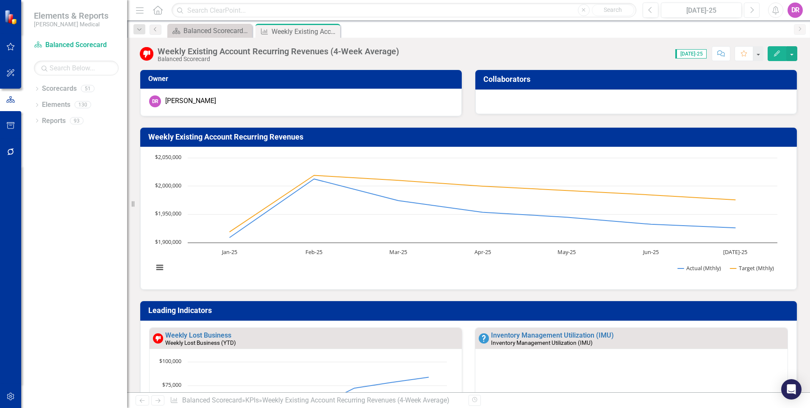
click at [750, 11] on icon "Next" at bounding box center [752, 10] width 5 height 8
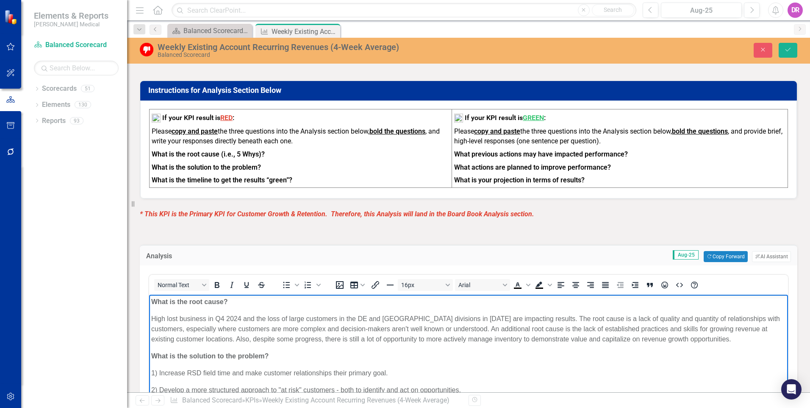
scroll to position [720, 0]
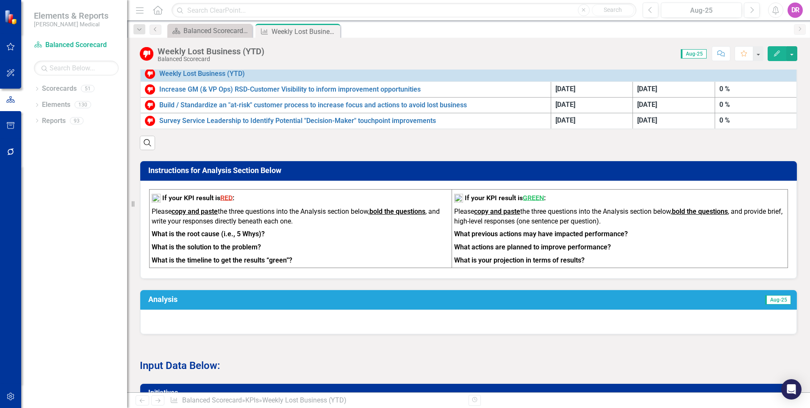
scroll to position [424, 0]
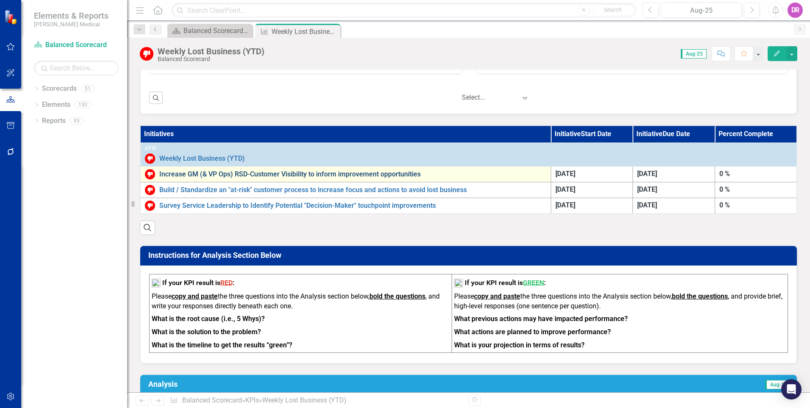
click at [272, 178] on link "Increase GM (& VP Ops) RSD-Customer Visibility to inform improvement opportunit…" at bounding box center [352, 174] width 387 height 8
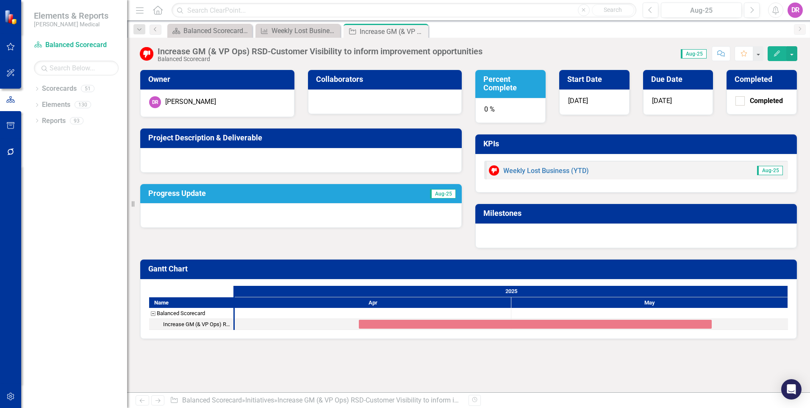
click at [511, 111] on div "0 %" at bounding box center [510, 110] width 70 height 25
click at [510, 111] on div "0 %" at bounding box center [510, 110] width 70 height 25
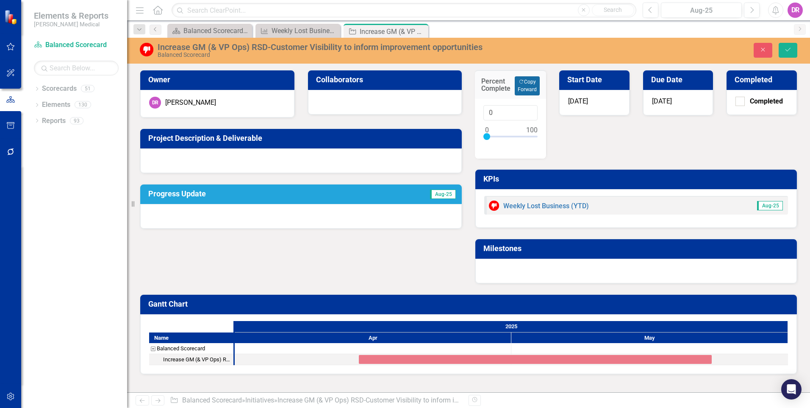
click at [530, 89] on button "Copy Forward Copy Forward" at bounding box center [527, 85] width 25 height 19
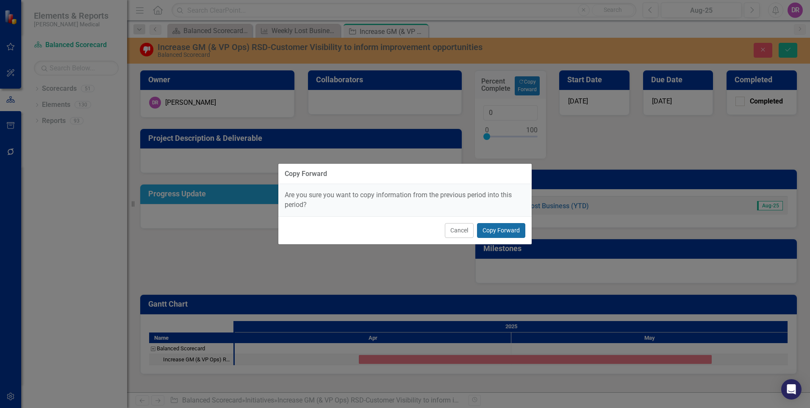
click at [506, 231] on button "Copy Forward" at bounding box center [501, 230] width 48 height 15
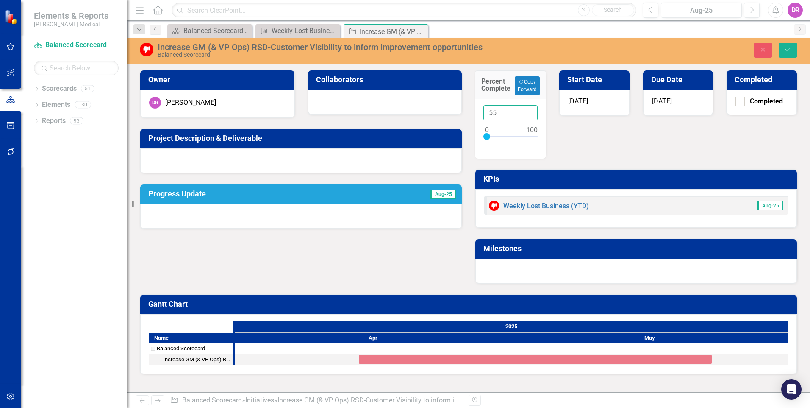
drag, startPoint x: 502, startPoint y: 110, endPoint x: 476, endPoint y: 111, distance: 26.3
click at [475, 111] on div "55" at bounding box center [510, 129] width 71 height 60
type input "80"
drag, startPoint x: 378, startPoint y: 255, endPoint x: 372, endPoint y: 252, distance: 7.0
click at [377, 255] on div "Owner DR David Rainbow Collaborators Project Description & Deliverable Progress…" at bounding box center [468, 171] width 670 height 224
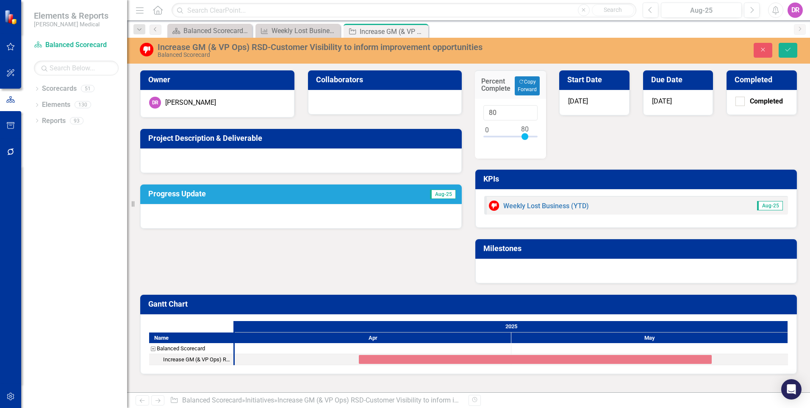
click at [290, 205] on div at bounding box center [301, 216] width 322 height 25
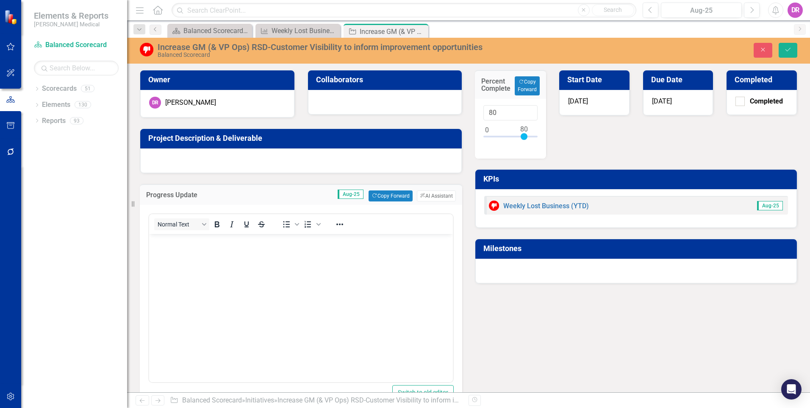
click at [209, 245] on p "Rich Text Area. Press ALT-0 for help." at bounding box center [301, 241] width 300 height 10
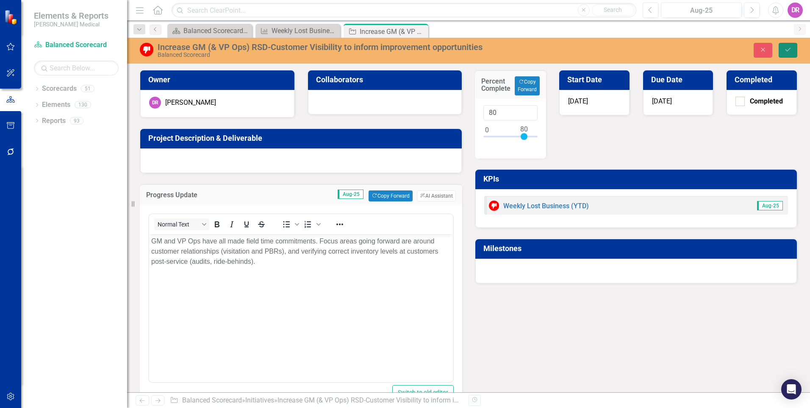
click at [791, 45] on button "Save" at bounding box center [788, 50] width 19 height 15
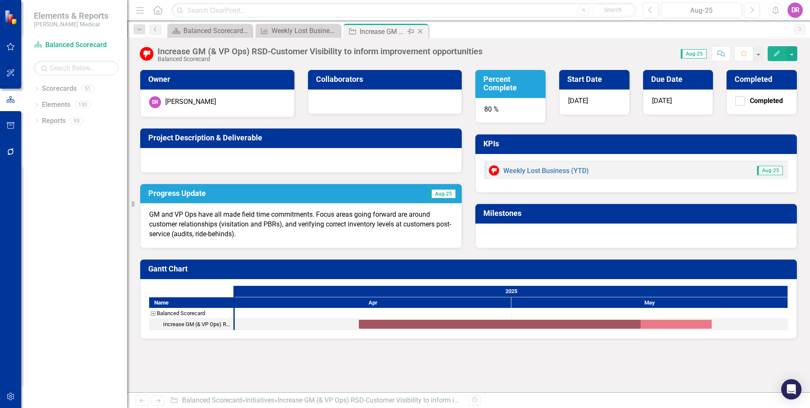
click at [420, 31] on icon at bounding box center [420, 31] width 5 height 5
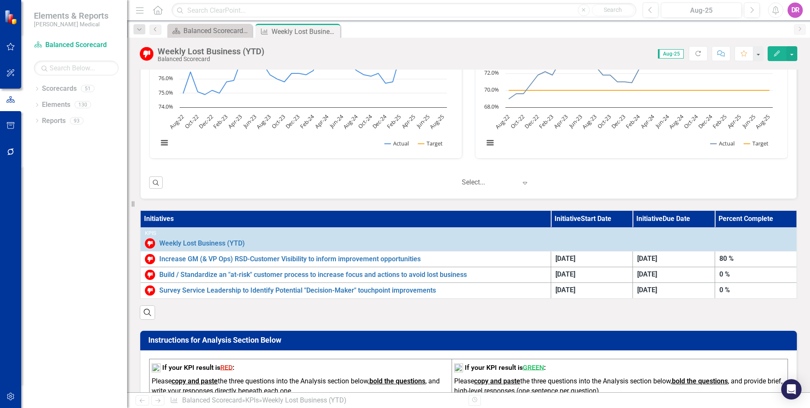
scroll to position [0, 0]
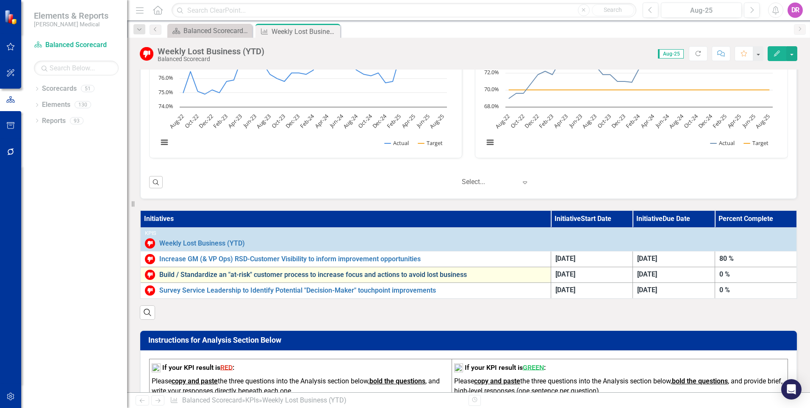
click at [266, 275] on link "Build / Standardize an "at-risk" customer process to increase focus and actions…" at bounding box center [352, 275] width 387 height 8
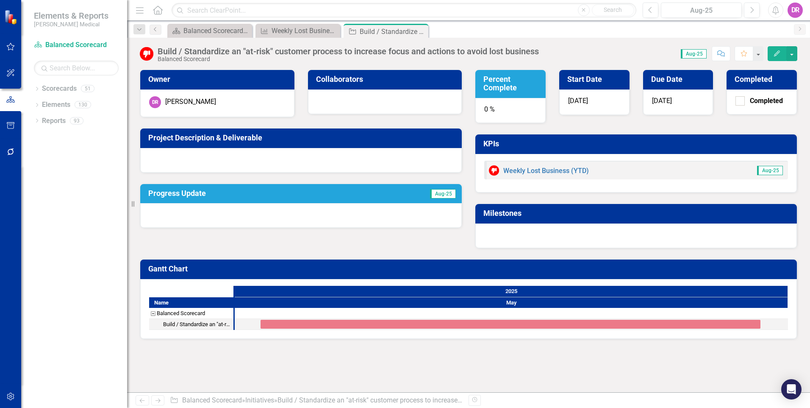
click at [489, 110] on div "0 %" at bounding box center [510, 110] width 70 height 25
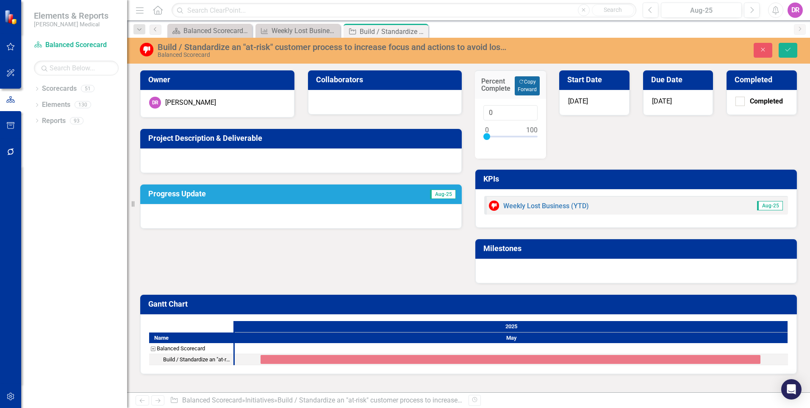
click at [528, 80] on button "Copy Forward Copy Forward" at bounding box center [527, 85] width 25 height 19
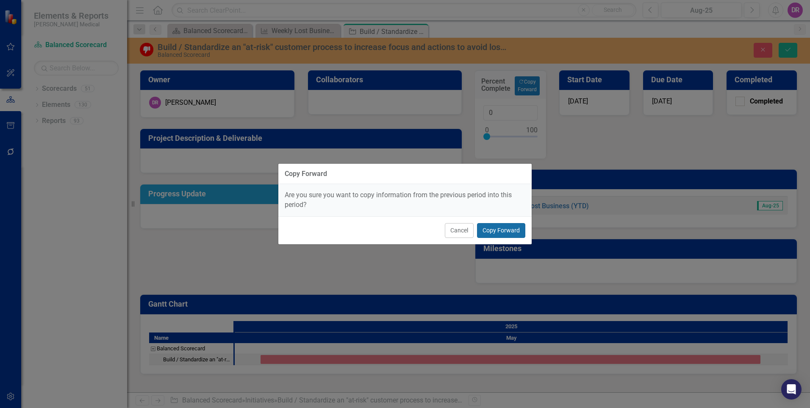
click at [500, 232] on button "Copy Forward" at bounding box center [501, 230] width 48 height 15
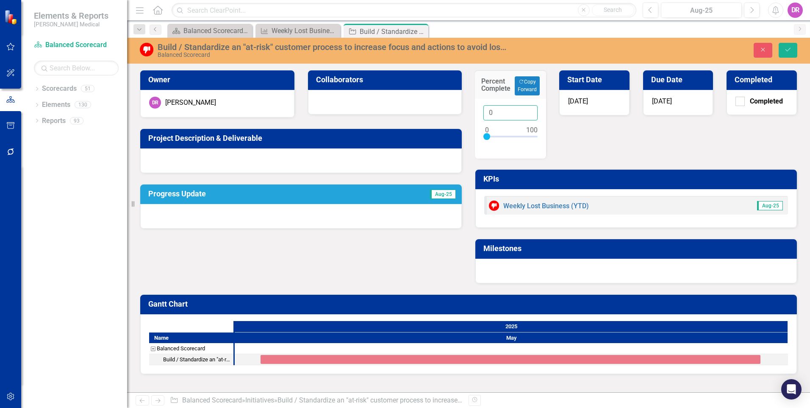
drag, startPoint x: 503, startPoint y: 110, endPoint x: 484, endPoint y: 110, distance: 19.5
click at [484, 110] on input "0" at bounding box center [511, 113] width 54 height 16
type input "85"
click at [595, 150] on div "Percent Complete Copy Forward Copy Forward 85 Start Date 5/2/25 Due Date 5/30/2…" at bounding box center [636, 171] width 335 height 224
click at [269, 214] on div at bounding box center [301, 216] width 322 height 25
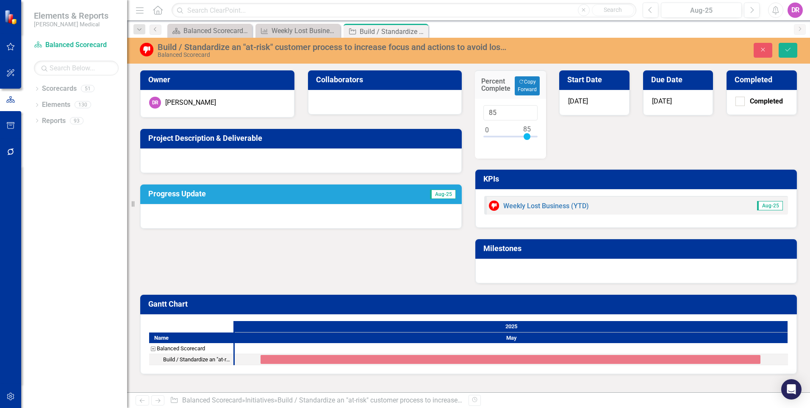
click at [269, 214] on div at bounding box center [301, 216] width 322 height 25
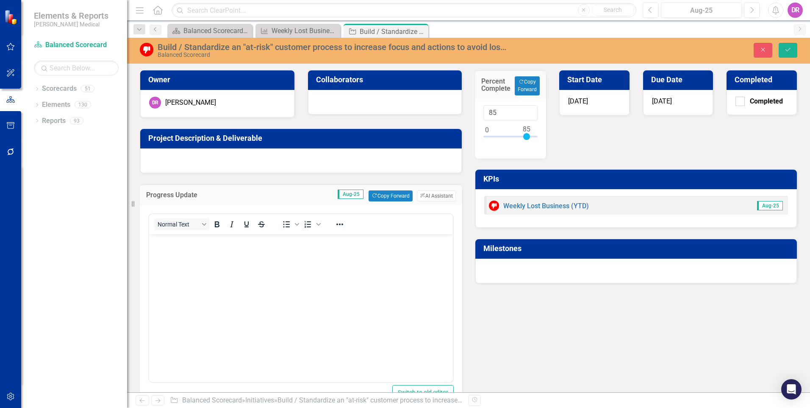
click at [170, 249] on body "Rich Text Area. Press ALT-0 for help." at bounding box center [301, 297] width 304 height 127
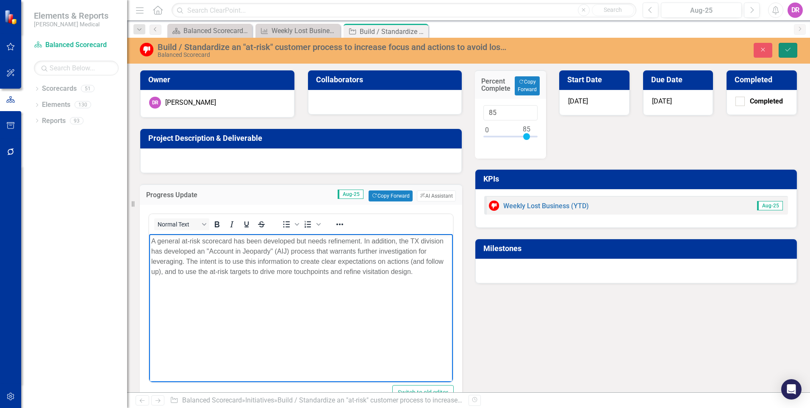
click at [789, 48] on icon "Save" at bounding box center [788, 50] width 8 height 6
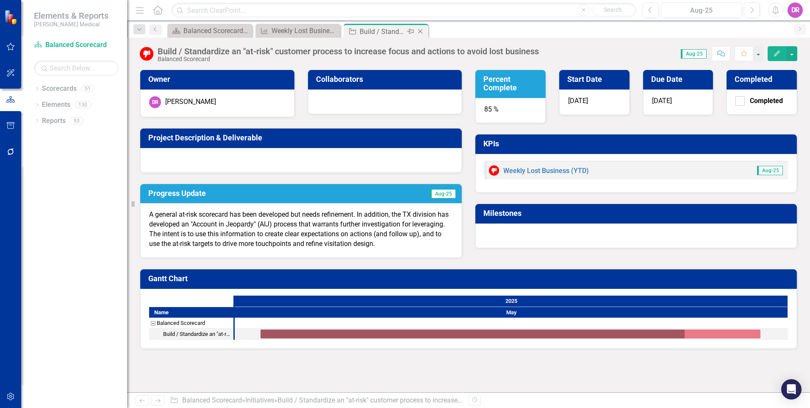
click at [419, 29] on icon "Close" at bounding box center [420, 31] width 8 height 7
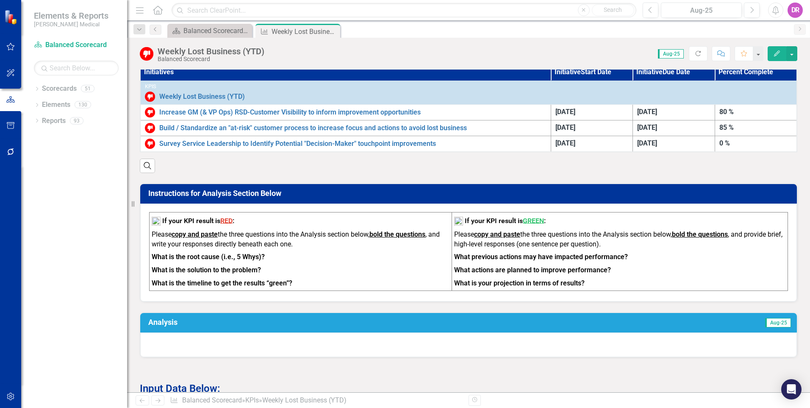
scroll to position [466, 0]
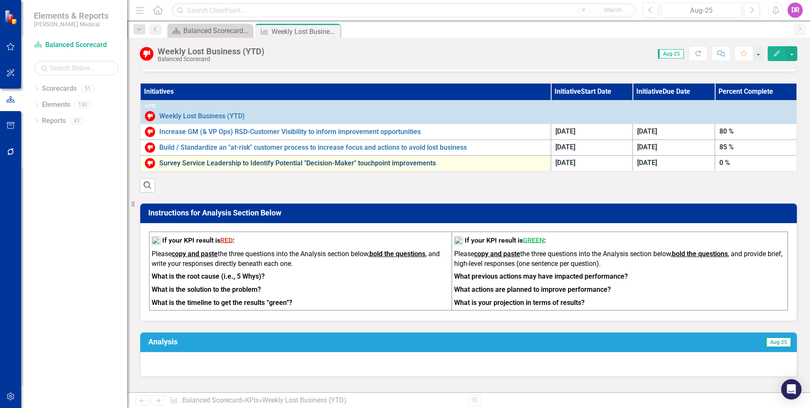
click at [280, 164] on link "Survey Service Leadership to Identify Potential "Decision-Maker" touchpoint imp…" at bounding box center [352, 163] width 387 height 8
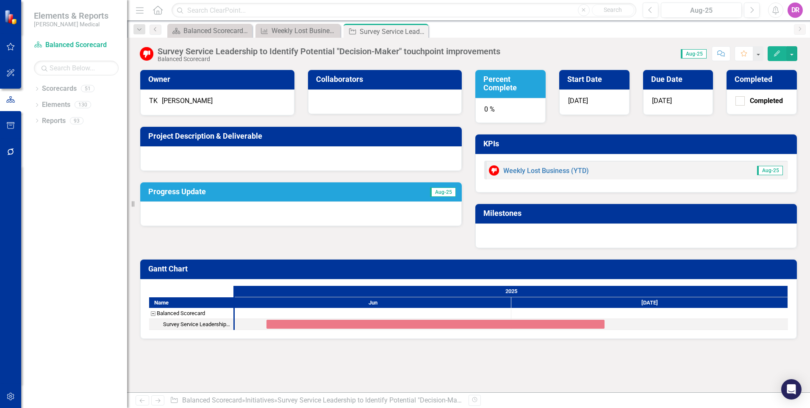
click at [489, 110] on div "0 %" at bounding box center [510, 110] width 70 height 25
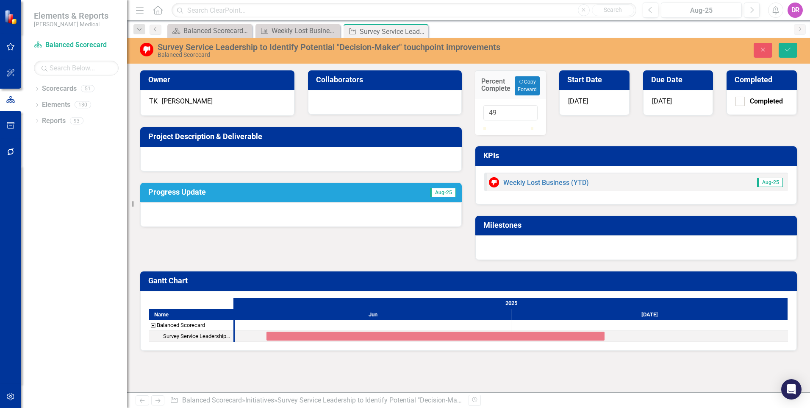
type input "50"
drag, startPoint x: 486, startPoint y: 137, endPoint x: 509, endPoint y: 139, distance: 23.8
click at [507, 127] on div at bounding box center [507, 127] width 0 height 0
click at [243, 215] on div at bounding box center [301, 214] width 322 height 25
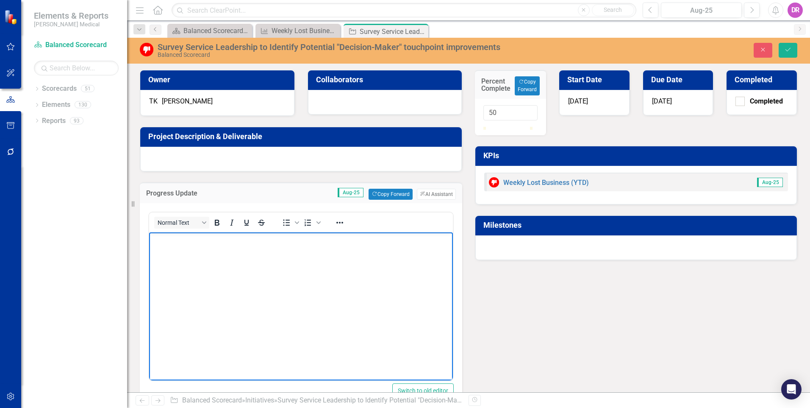
click at [180, 240] on p "Rich Text Area. Press ALT-0 for help." at bounding box center [301, 239] width 300 height 10
drag, startPoint x: 795, startPoint y: 44, endPoint x: 788, endPoint y: 45, distance: 6.8
click at [795, 44] on button "Save" at bounding box center [788, 50] width 19 height 15
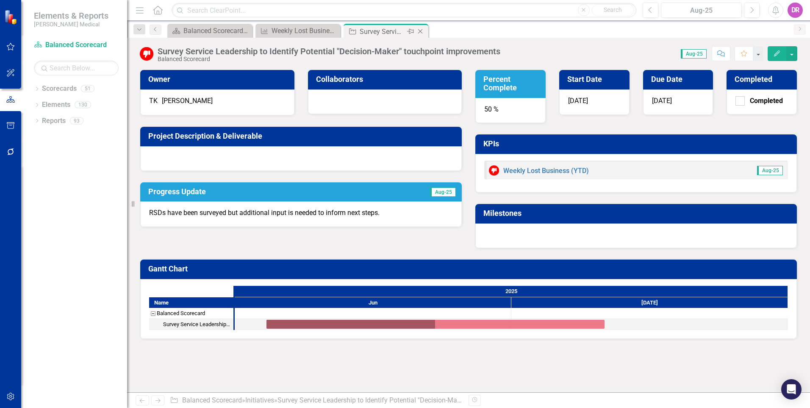
click at [422, 31] on icon "Close" at bounding box center [420, 31] width 8 height 7
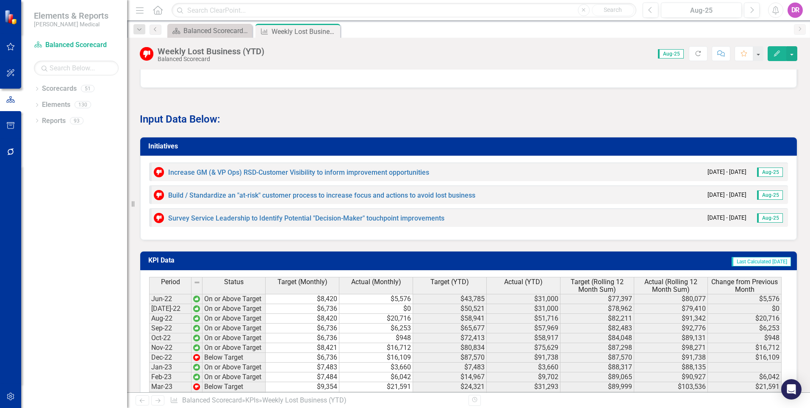
scroll to position [543, 0]
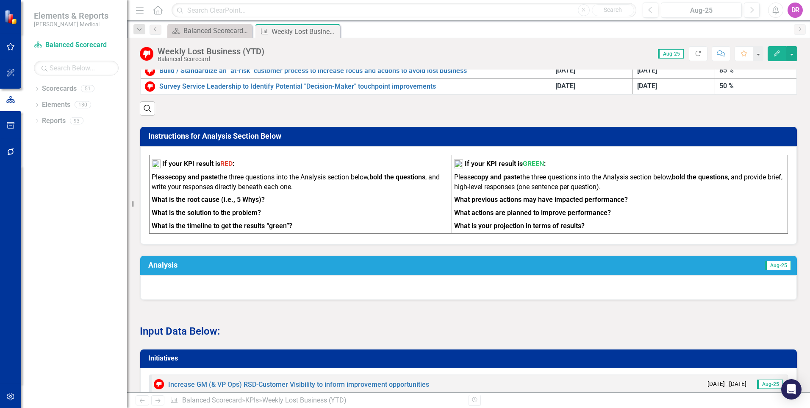
click at [199, 291] on div at bounding box center [468, 287] width 657 height 25
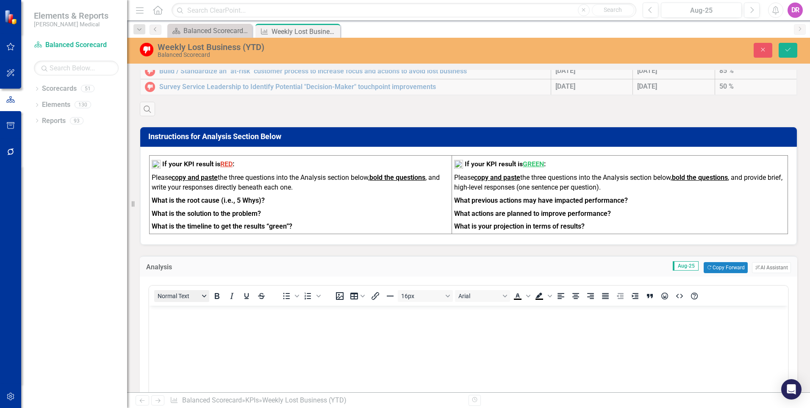
scroll to position [0, 0]
click at [182, 316] on p "Rich Text Area. Press ALT-0 for help." at bounding box center [468, 313] width 635 height 10
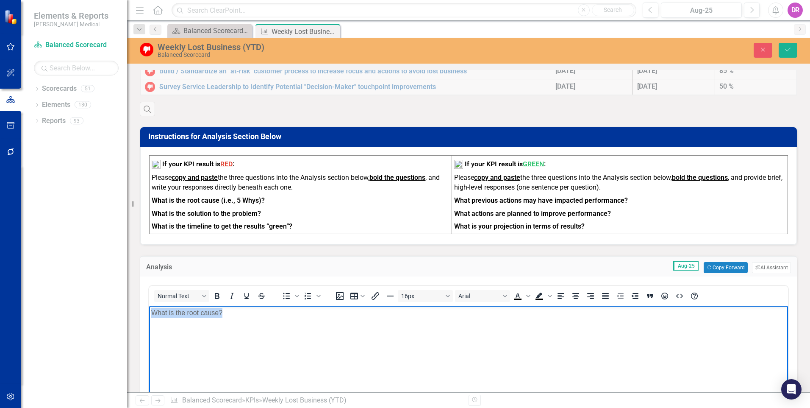
drag, startPoint x: 230, startPoint y: 314, endPoint x: 153, endPoint y: 312, distance: 76.7
click at [153, 312] on p "What is the root cause?" at bounding box center [468, 313] width 635 height 10
click at [215, 301] on icon "Bold" at bounding box center [217, 296] width 10 height 10
click at [188, 325] on p "Rich Text Area. Press ALT-0 for help." at bounding box center [468, 330] width 635 height 10
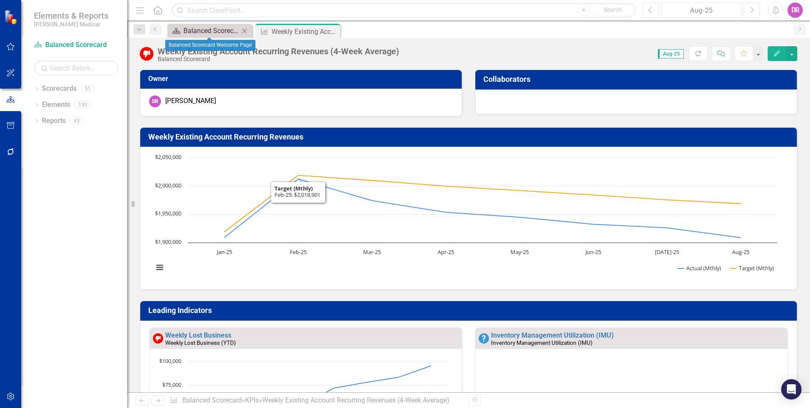
click at [212, 31] on div "Balanced Scorecard Welcome Page" at bounding box center [211, 30] width 56 height 11
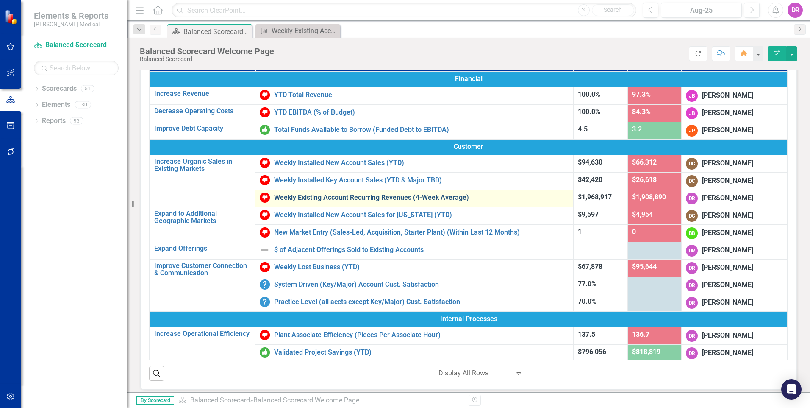
click at [322, 196] on link "Weekly Existing Account Recurring Revenues (4-Week Average)" at bounding box center [421, 198] width 295 height 8
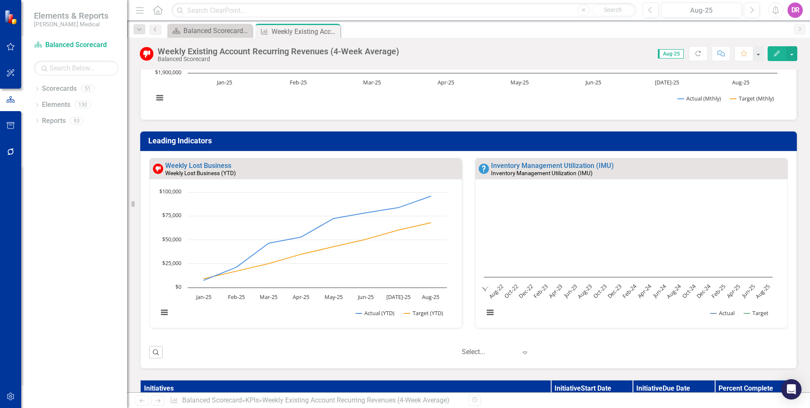
scroll to position [0, 0]
click at [521, 352] on icon "Expand" at bounding box center [525, 351] width 8 height 7
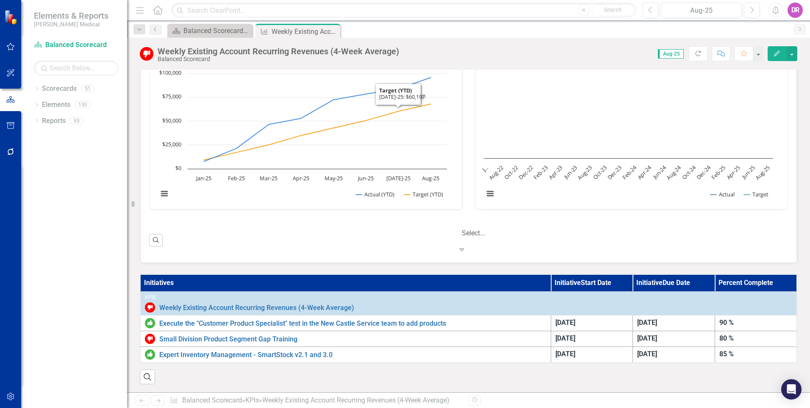
scroll to position [297, 0]
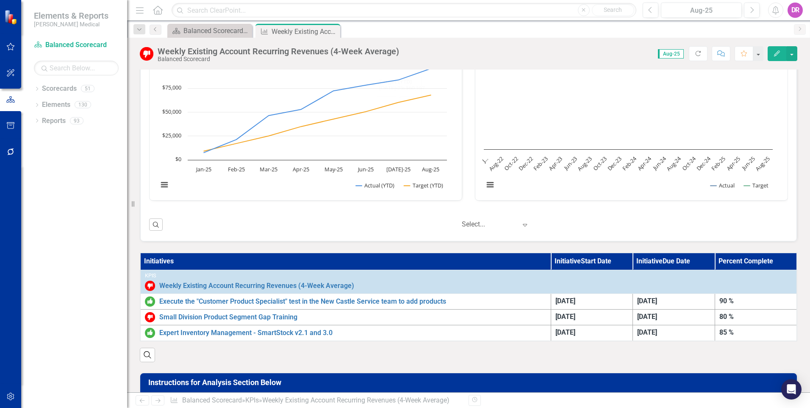
click at [365, 231] on div "‹ Previous 1 (current) › Next Select... Expand" at bounding box center [477, 224] width 621 height 14
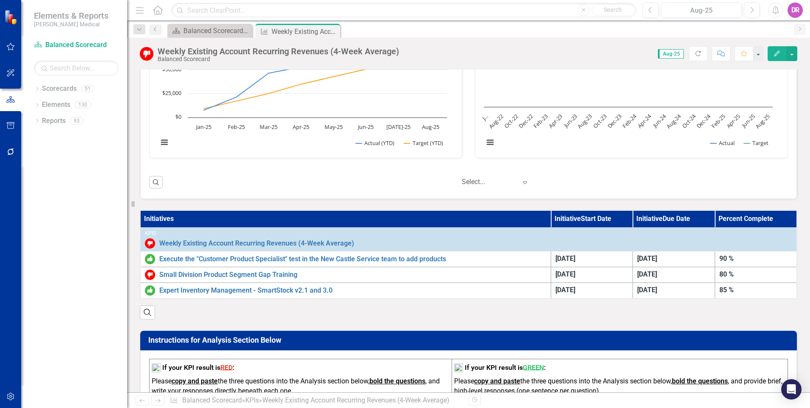
scroll to position [381, 0]
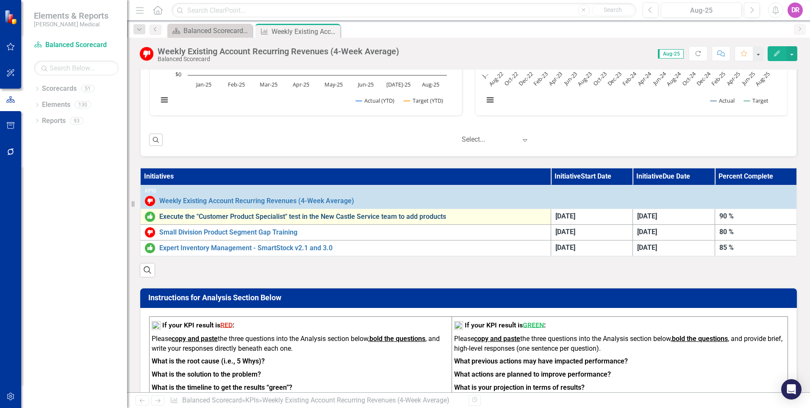
click at [304, 219] on link "Execute the "Customer Product Specialist" test in the New Castle Service team t…" at bounding box center [352, 217] width 387 height 8
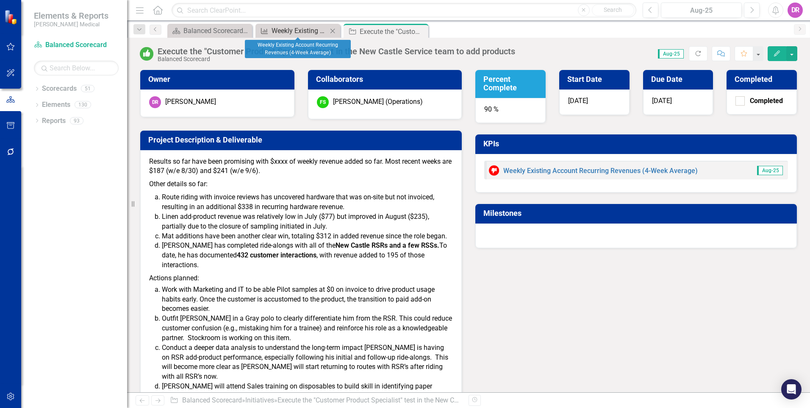
click at [310, 28] on div "Weekly Existing Account Recurring Revenues (4-Week Average)" at bounding box center [300, 30] width 56 height 11
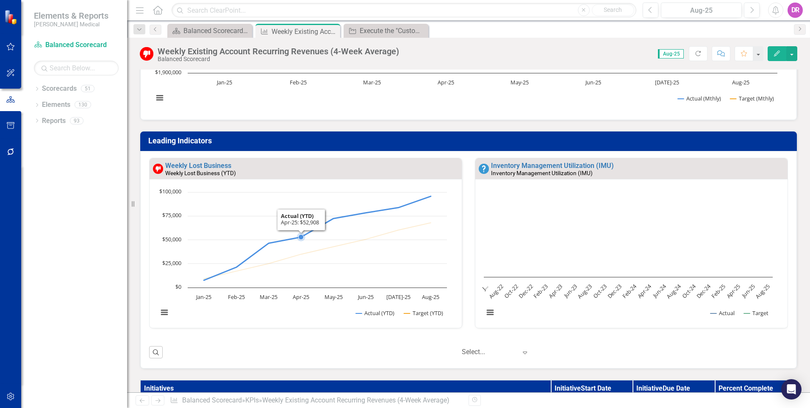
scroll to position [0, 0]
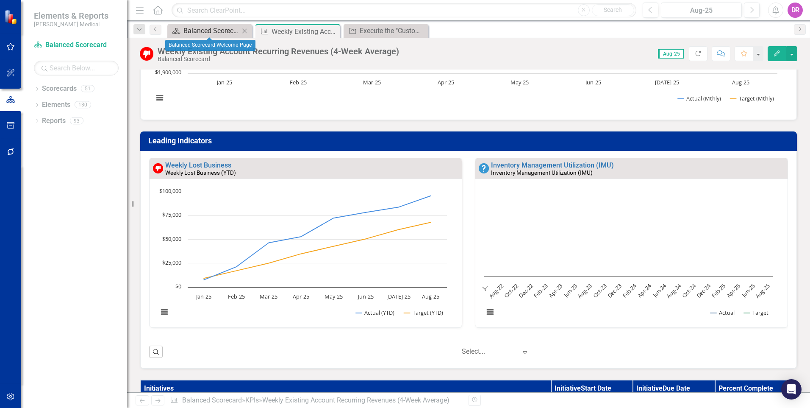
click at [187, 28] on div "Balanced Scorecard Welcome Page" at bounding box center [211, 30] width 56 height 11
